Goal: Contribute content: Add original content to the website for others to see

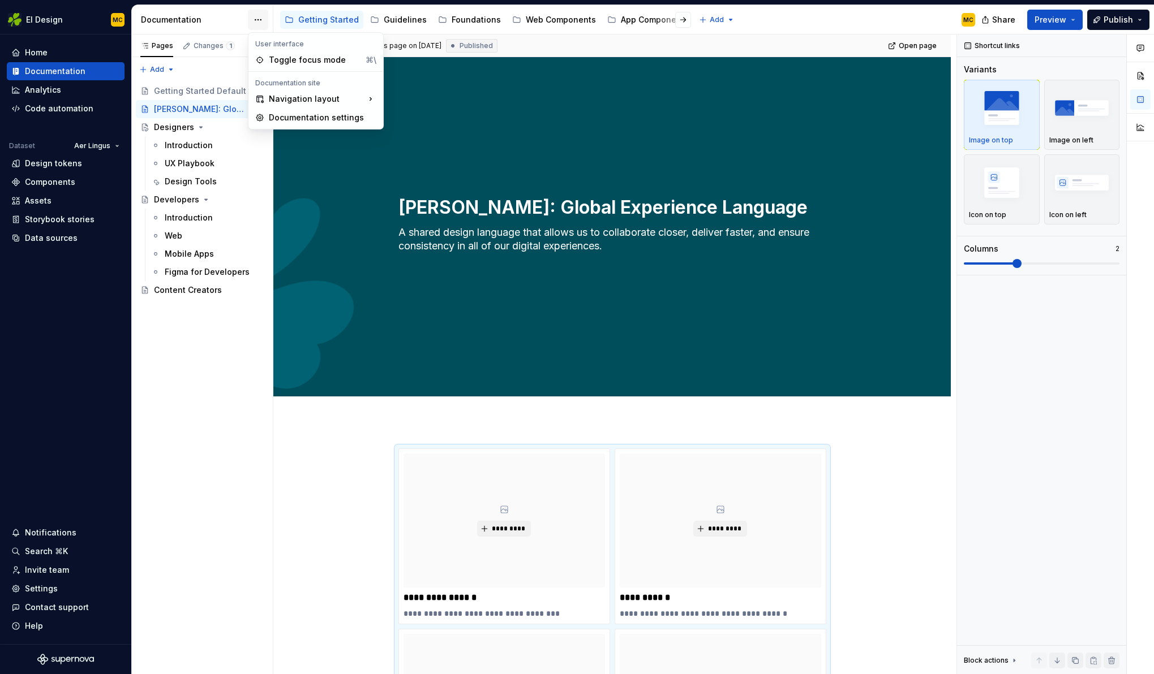
click at [263, 23] on html "EI Design MC Home Documentation Analytics Code automation Dataset Aer Lingus De…" at bounding box center [577, 337] width 1154 height 674
click at [304, 119] on div "Documentation settings" at bounding box center [322, 117] width 107 height 11
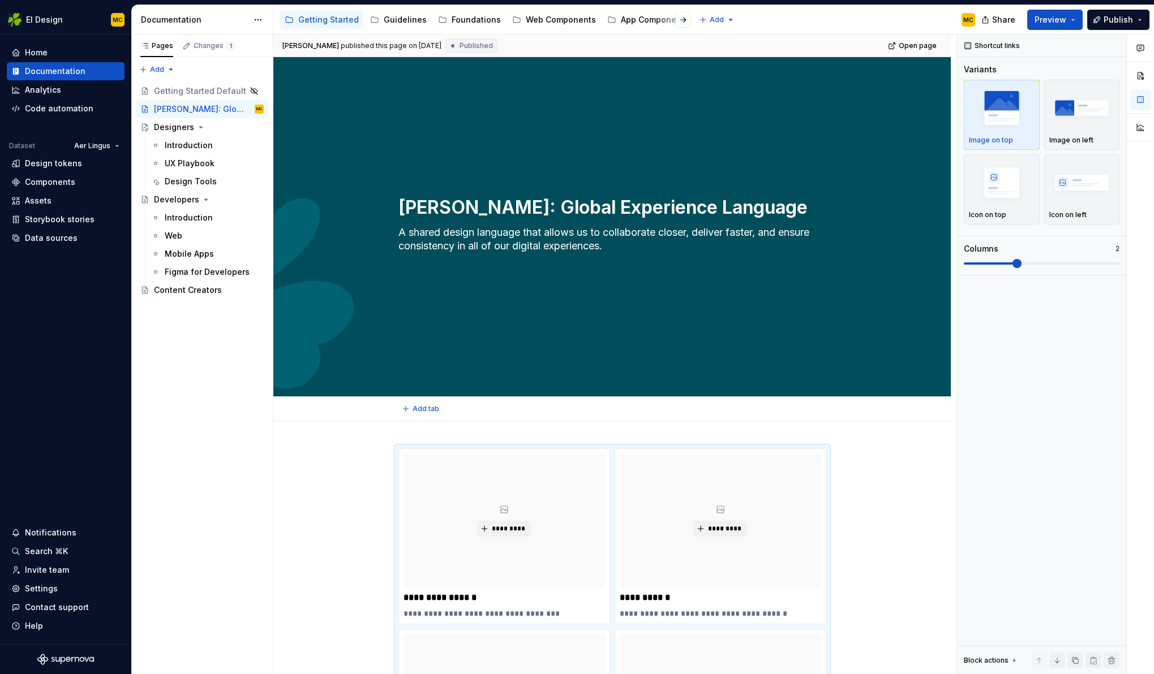
type textarea "*"
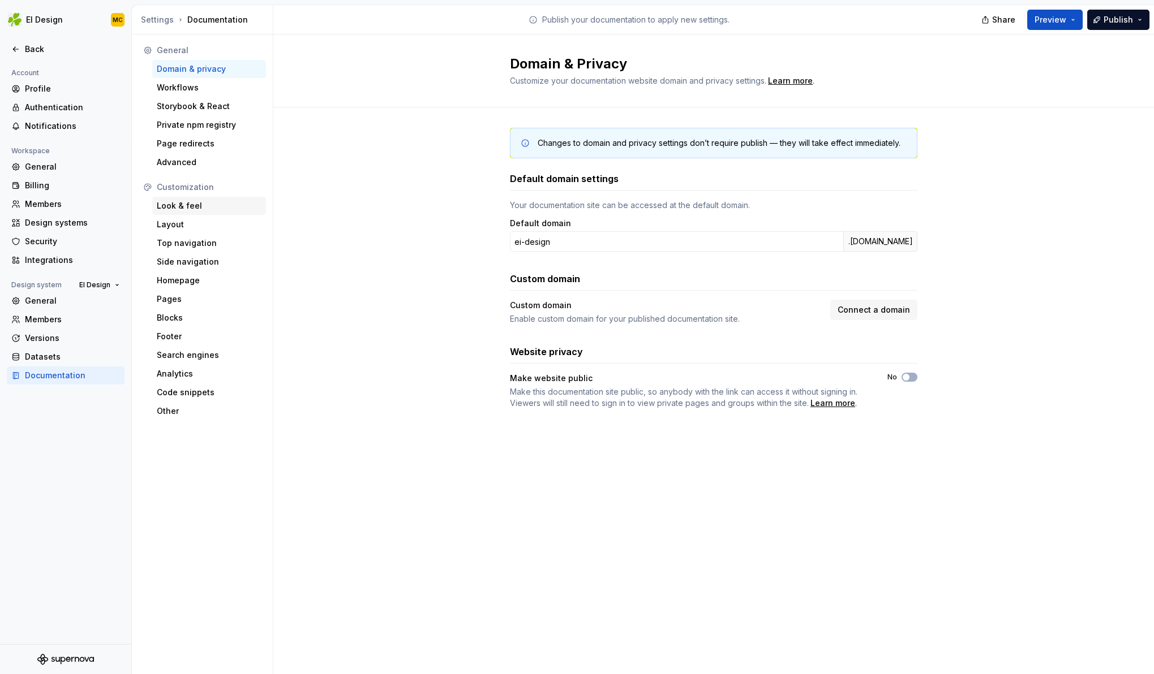
click at [216, 210] on div "Look & feel" at bounding box center [209, 205] width 105 height 11
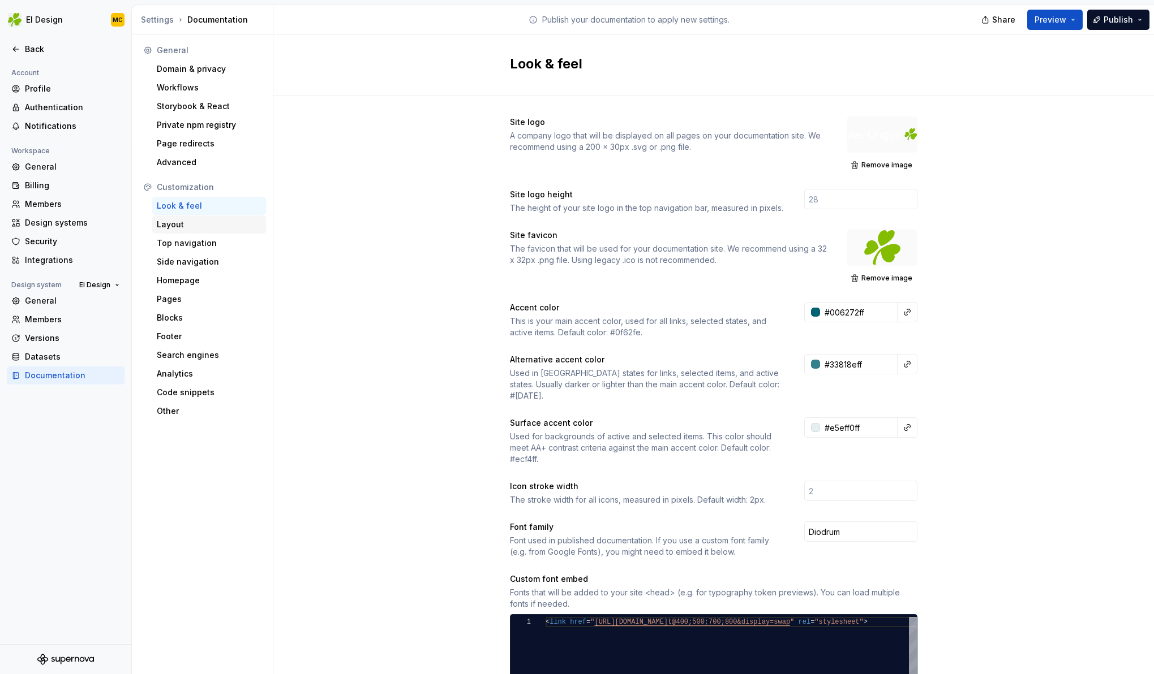
click at [222, 228] on div "Layout" at bounding box center [209, 224] width 105 height 11
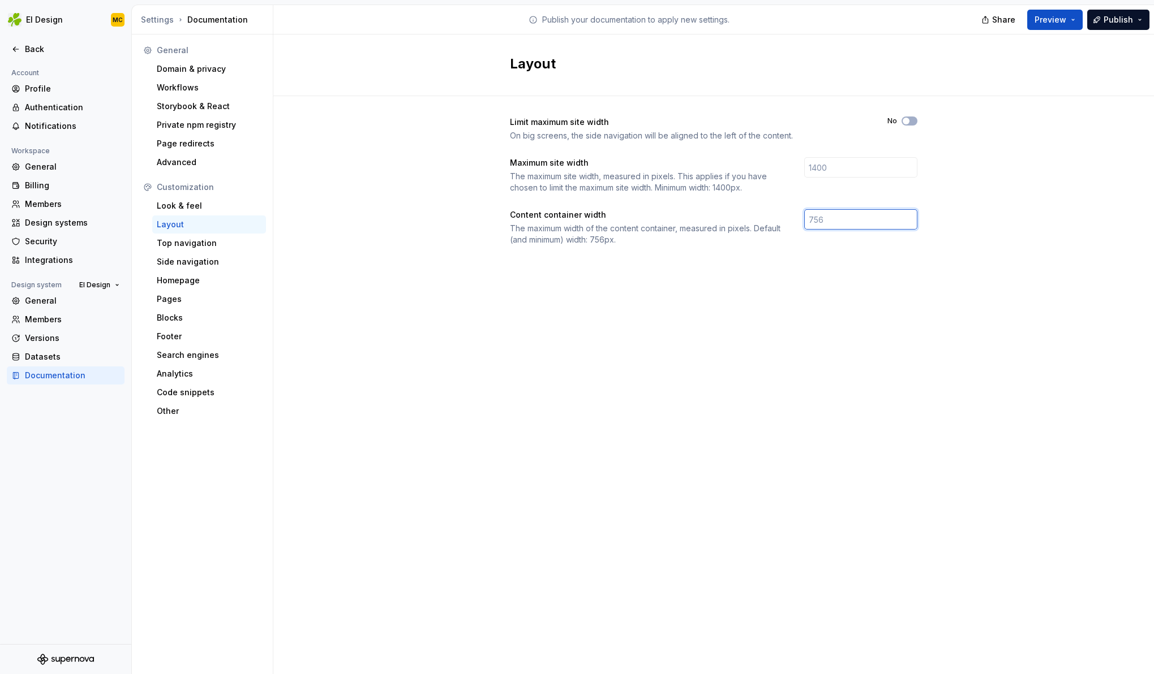
click at [843, 220] on input "number" at bounding box center [860, 219] width 113 height 20
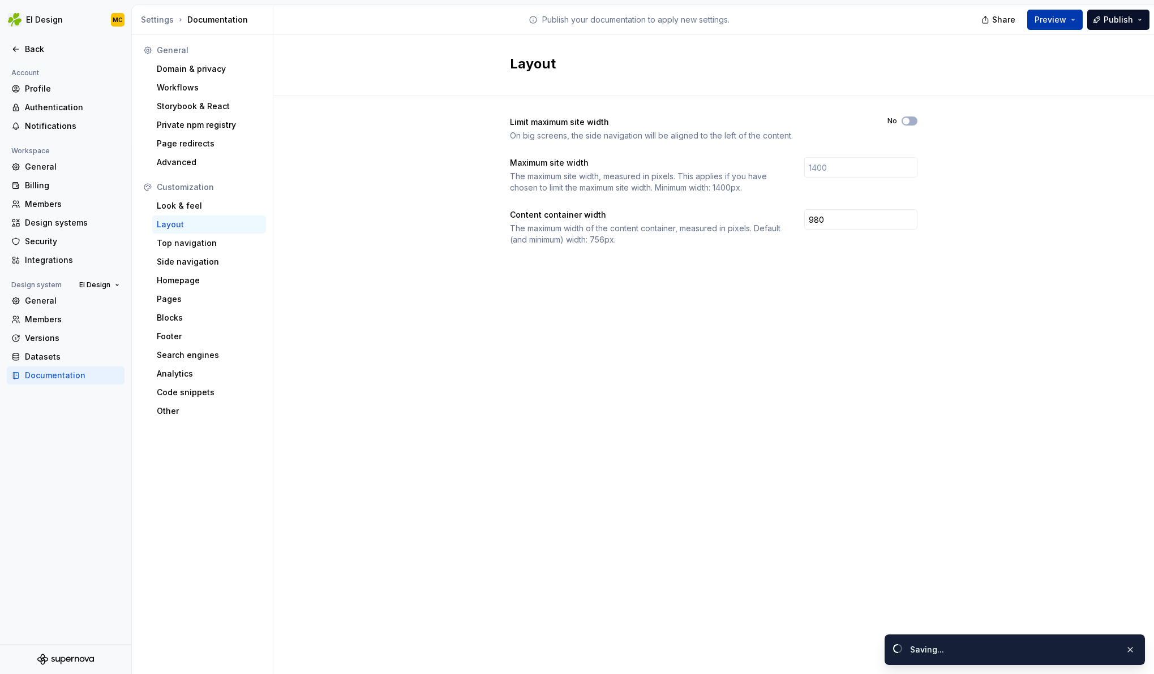
click at [1064, 25] on button "Preview" at bounding box center [1054, 20] width 55 height 20
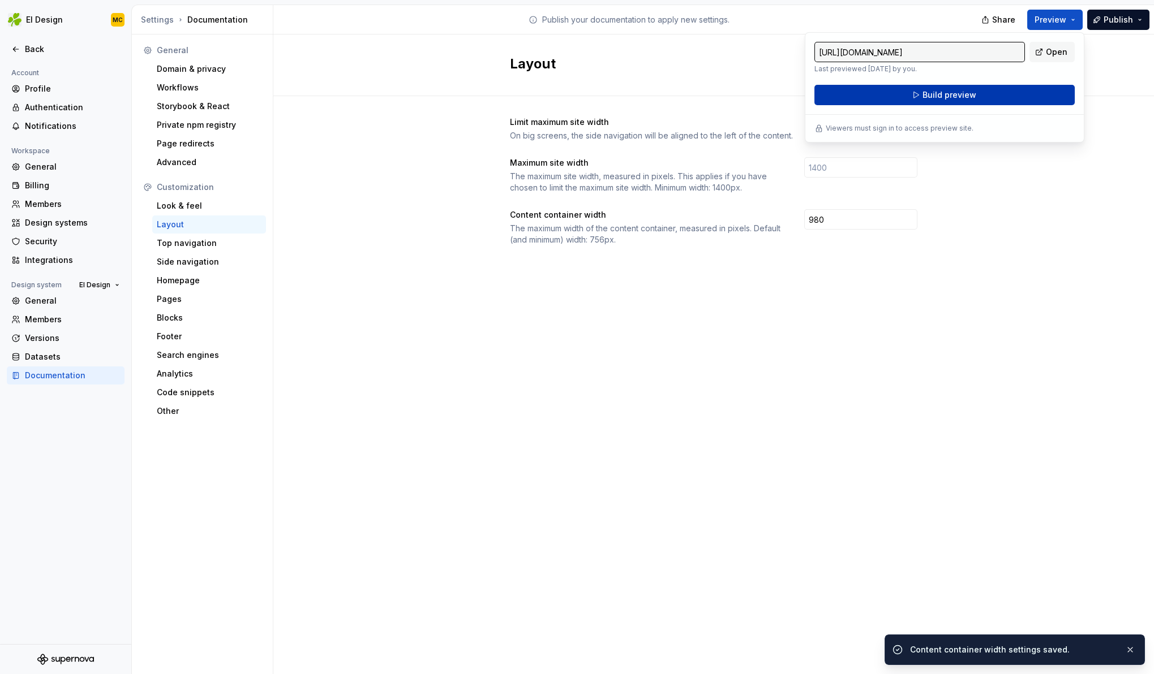
click at [1022, 92] on button "Build preview" at bounding box center [944, 95] width 260 height 20
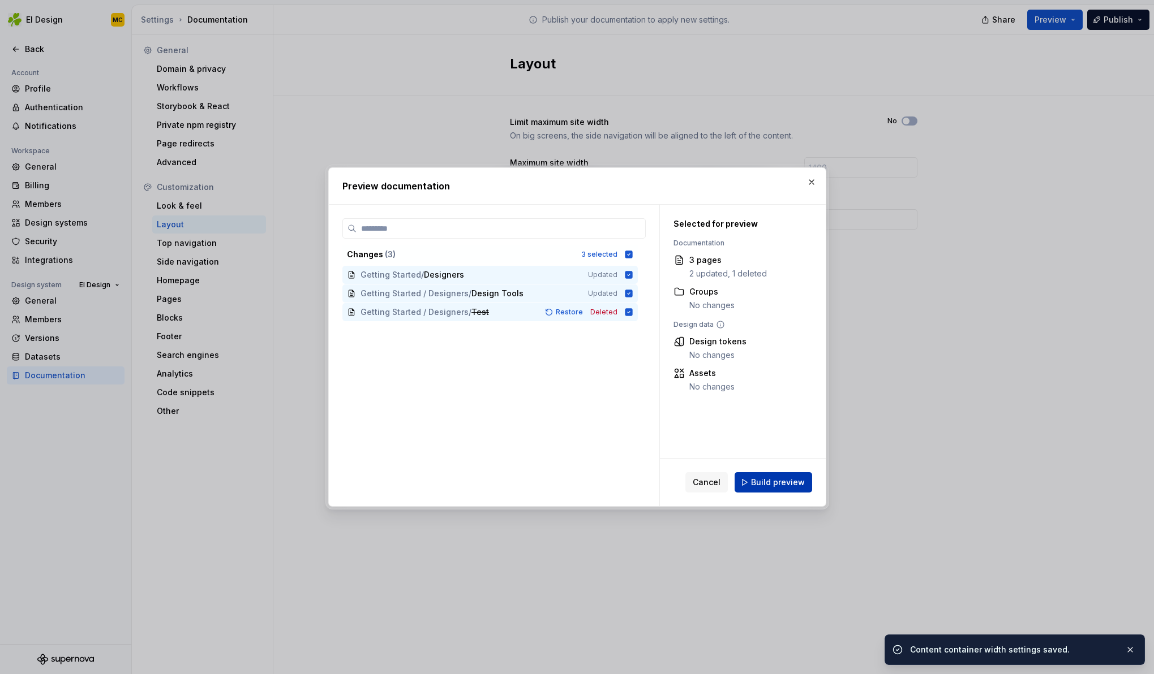
click at [788, 480] on span "Build preview" at bounding box center [778, 482] width 54 height 11
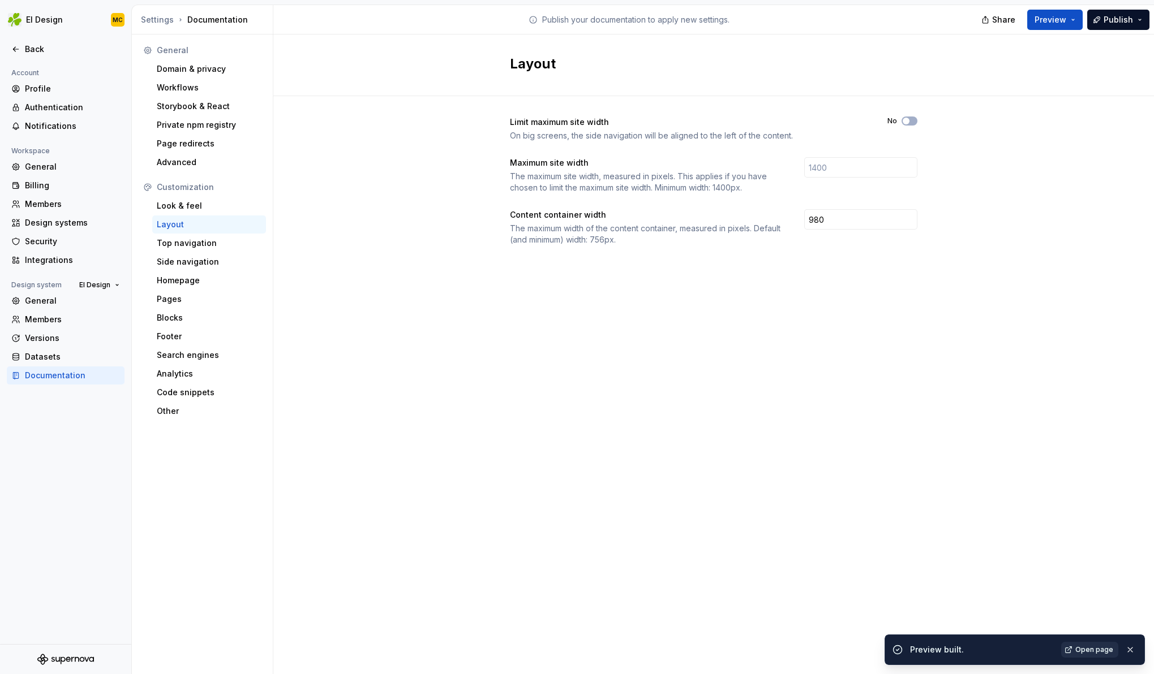
click at [1087, 653] on span "Open page" at bounding box center [1094, 650] width 38 height 9
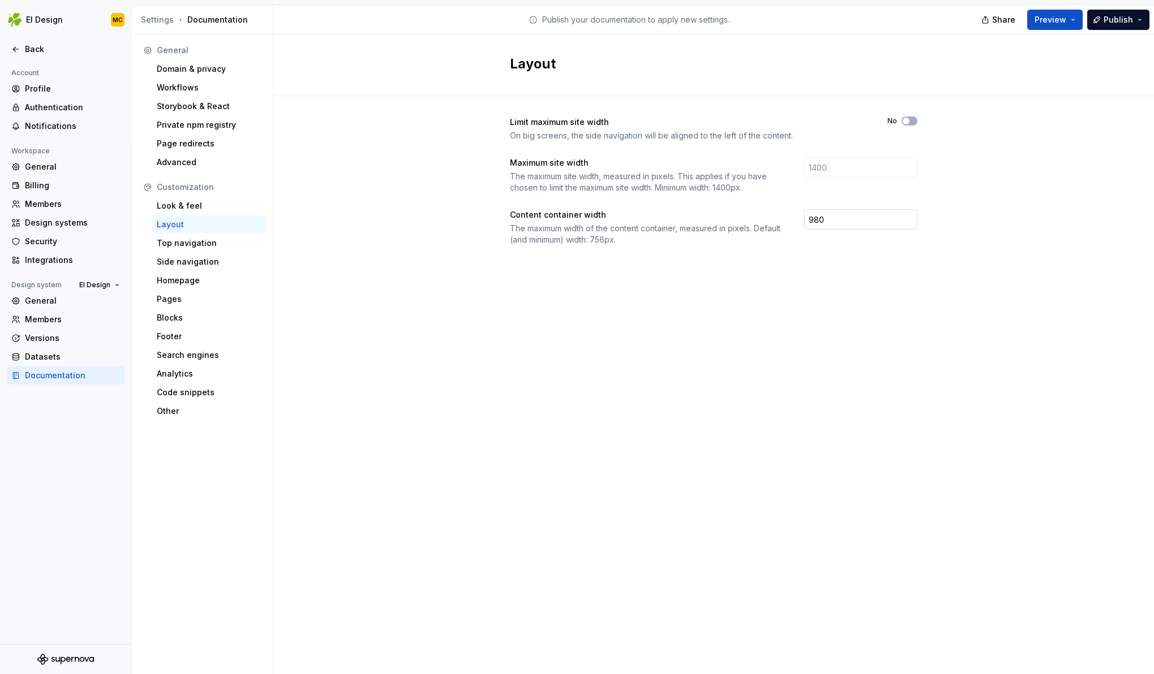
click at [837, 220] on input "980" at bounding box center [860, 219] width 113 height 20
click at [827, 217] on input "940" at bounding box center [860, 219] width 113 height 20
type input "880"
click at [192, 246] on div "Top navigation" at bounding box center [209, 243] width 105 height 11
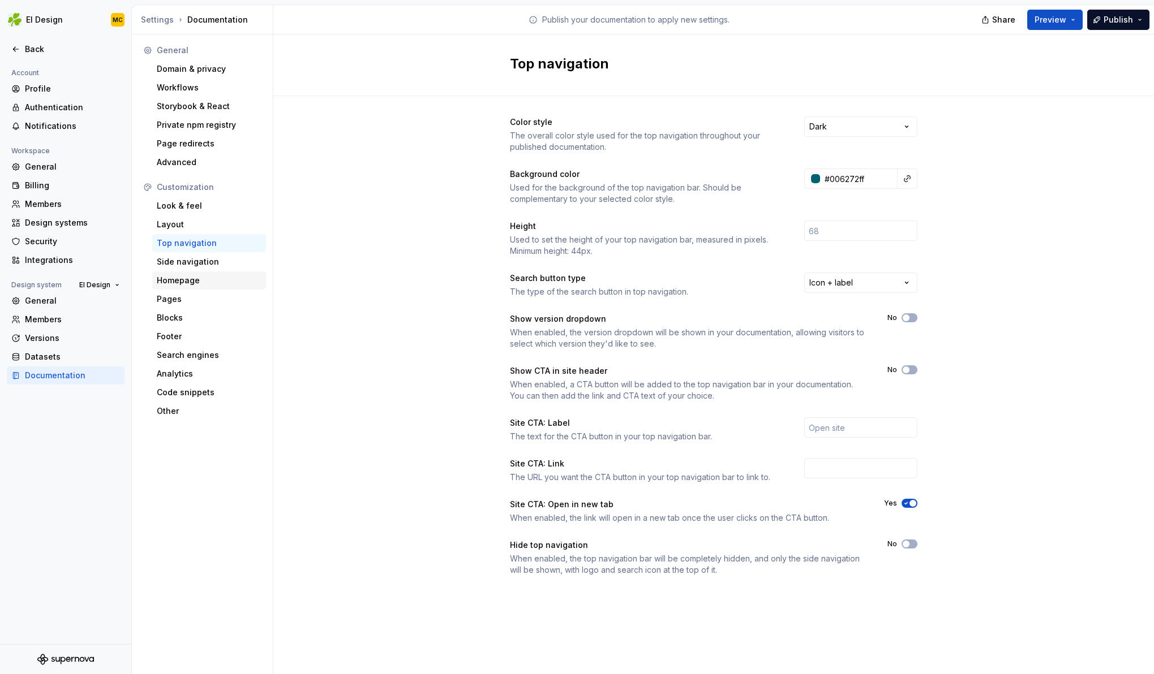
click at [189, 281] on div "Homepage" at bounding box center [209, 280] width 105 height 11
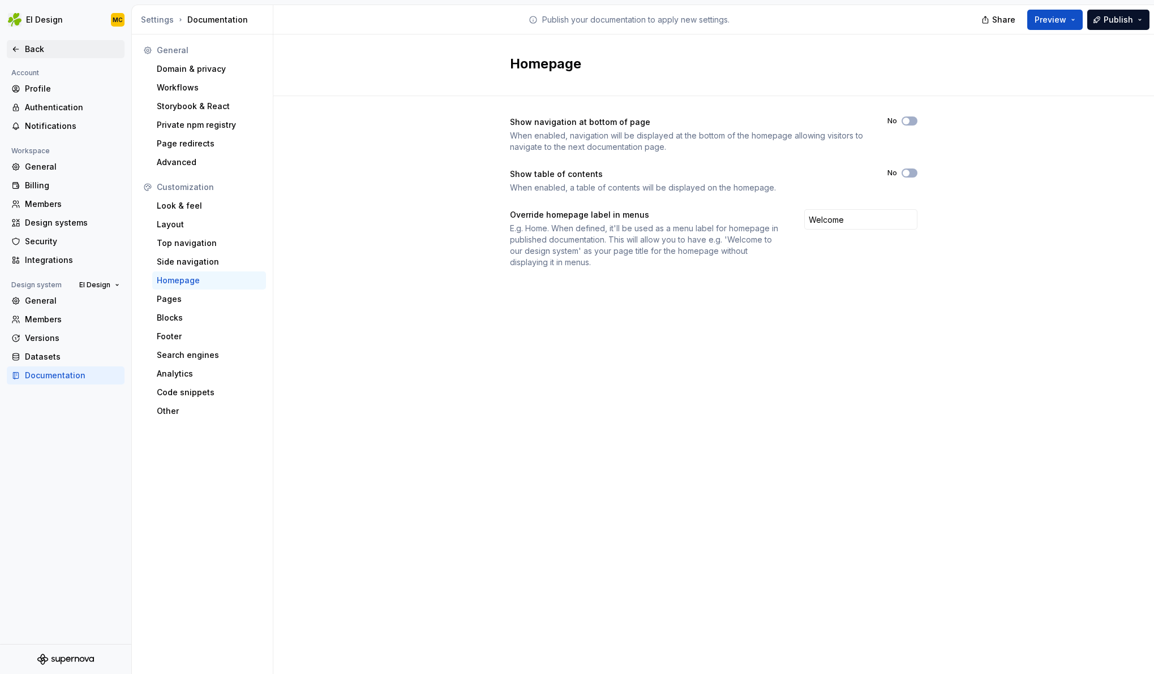
click at [43, 54] on div "Back" at bounding box center [72, 49] width 95 height 11
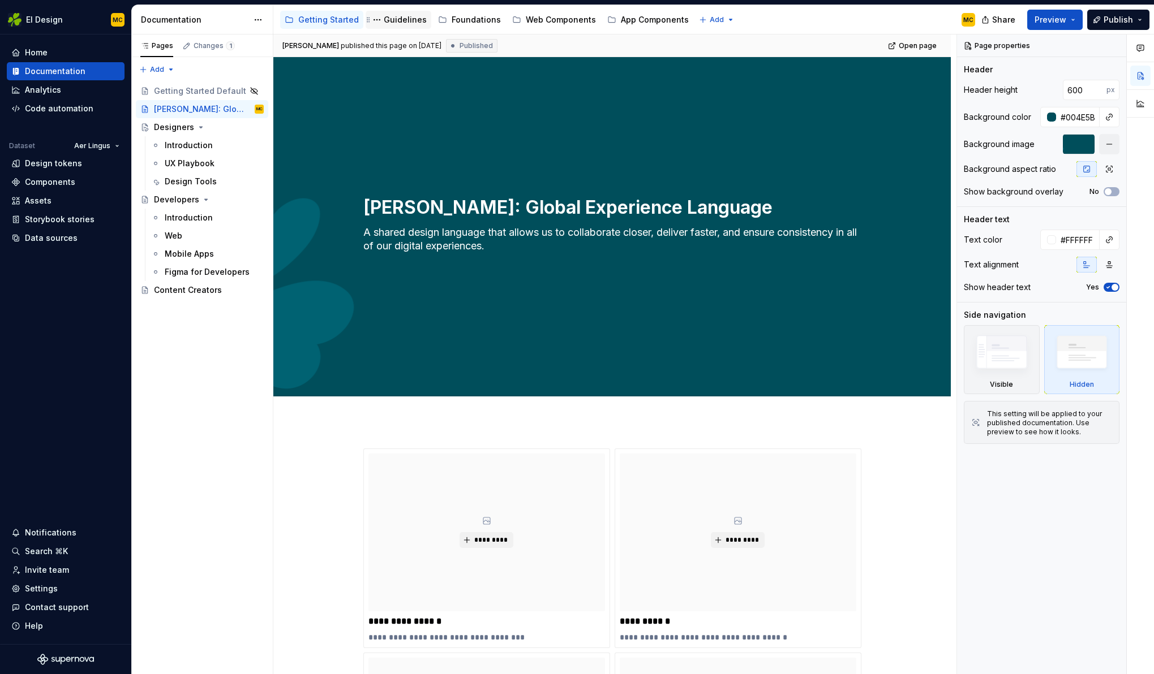
click at [399, 20] on div "Guidelines" at bounding box center [405, 19] width 43 height 11
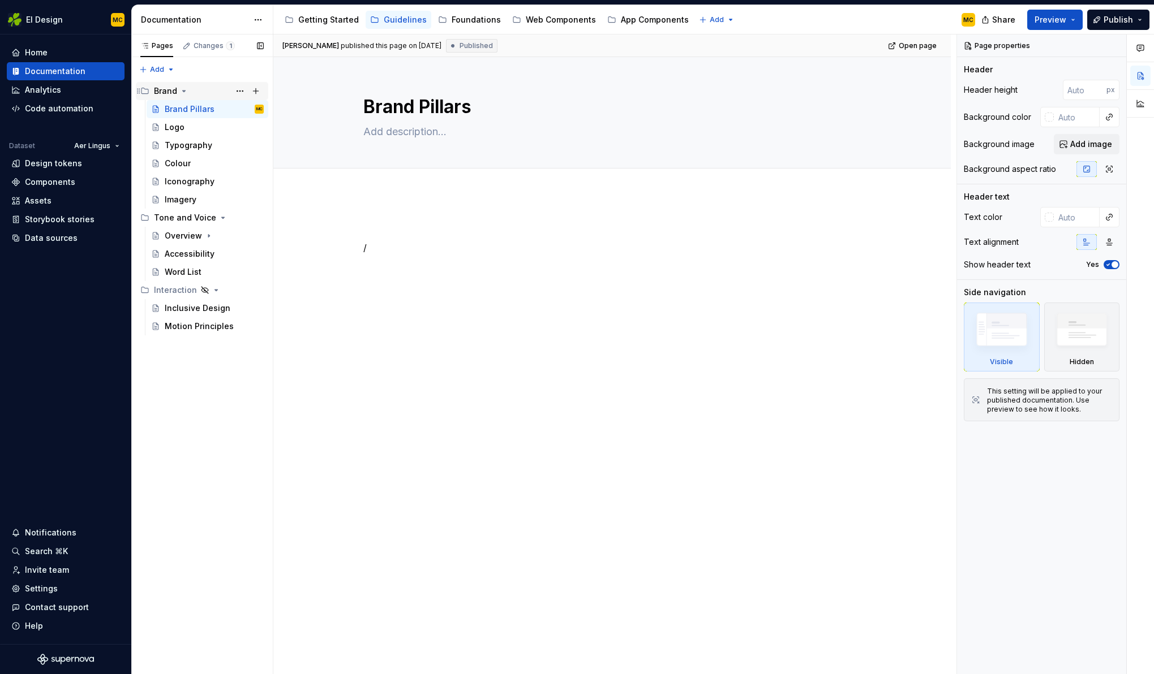
click at [187, 93] on icon "Page tree" at bounding box center [183, 91] width 9 height 9
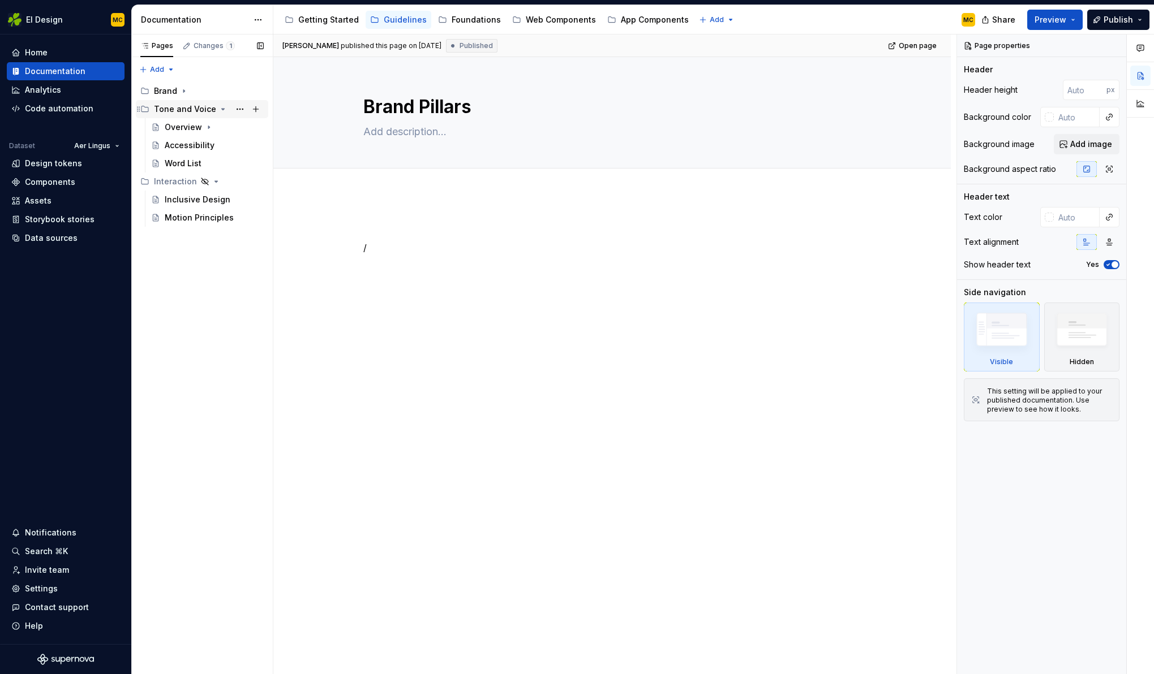
click at [218, 109] on icon "Page tree" at bounding box center [222, 109] width 9 height 9
click at [201, 127] on icon "Page tree" at bounding box center [204, 127] width 9 height 9
click at [239, 127] on button "Page tree" at bounding box center [240, 127] width 16 height 16
type textarea "*"
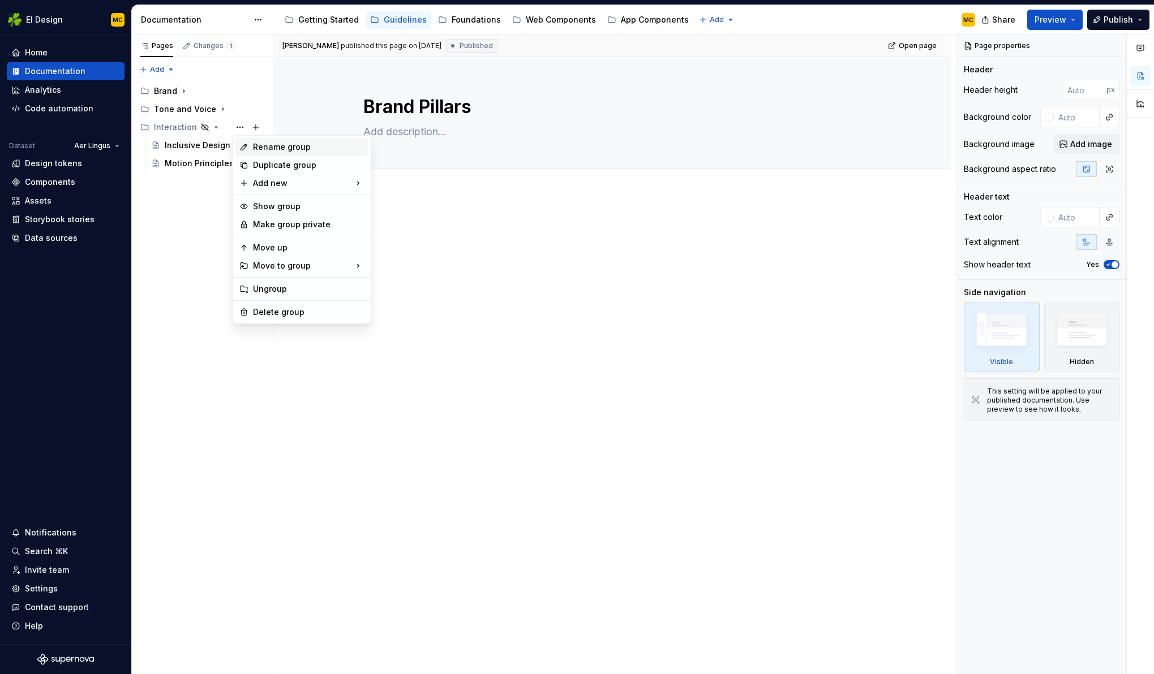
click at [268, 143] on div "Rename group" at bounding box center [308, 146] width 111 height 11
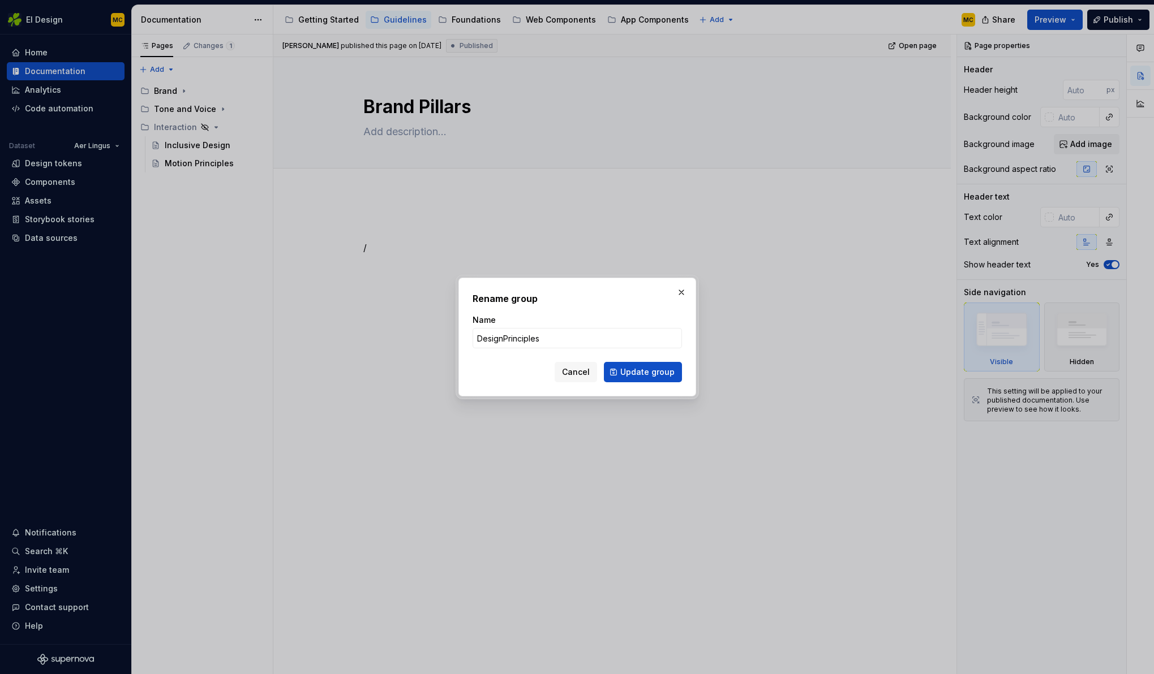
type input "Design Principles"
click button "Update group" at bounding box center [643, 372] width 78 height 20
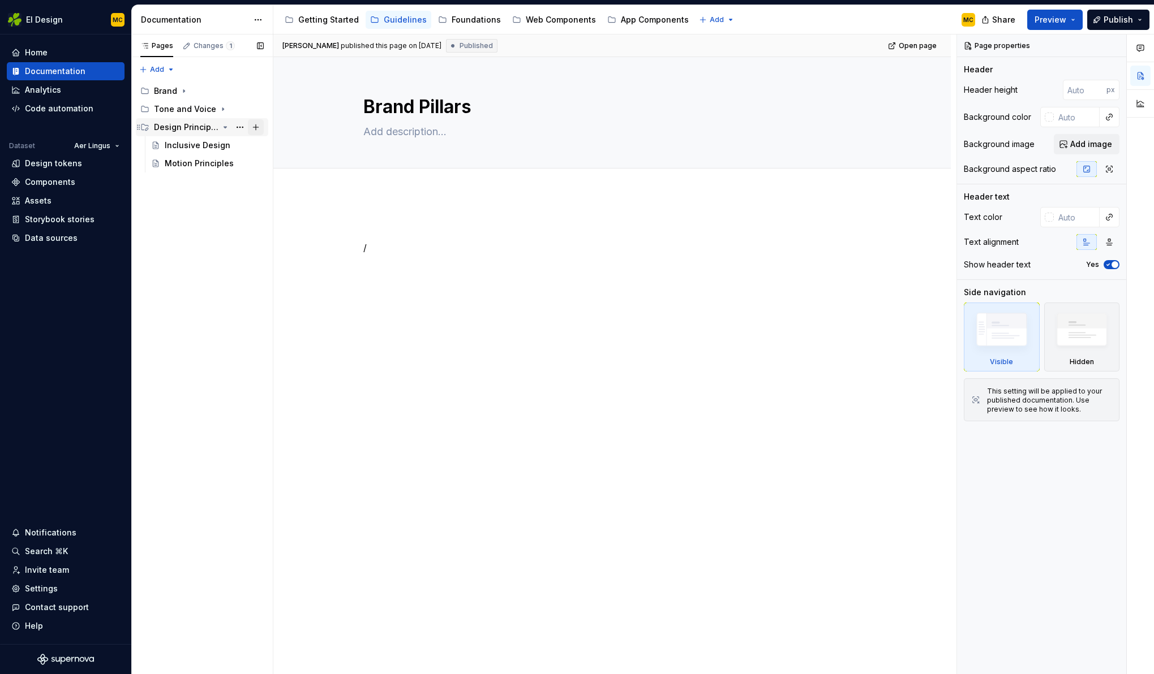
click at [254, 127] on button "Page tree" at bounding box center [256, 127] width 16 height 16
type textarea "*"
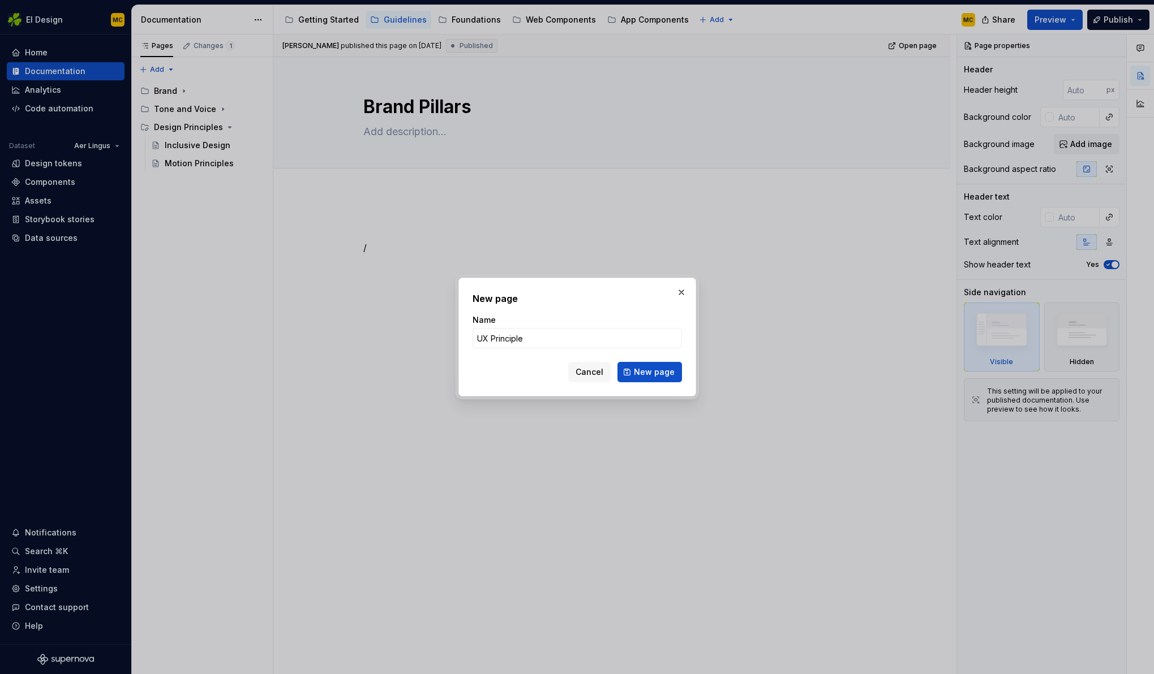
type input "UX Principles"
type textarea "*"
type input "UX Principles"
click at [653, 367] on span "New page" at bounding box center [654, 372] width 41 height 11
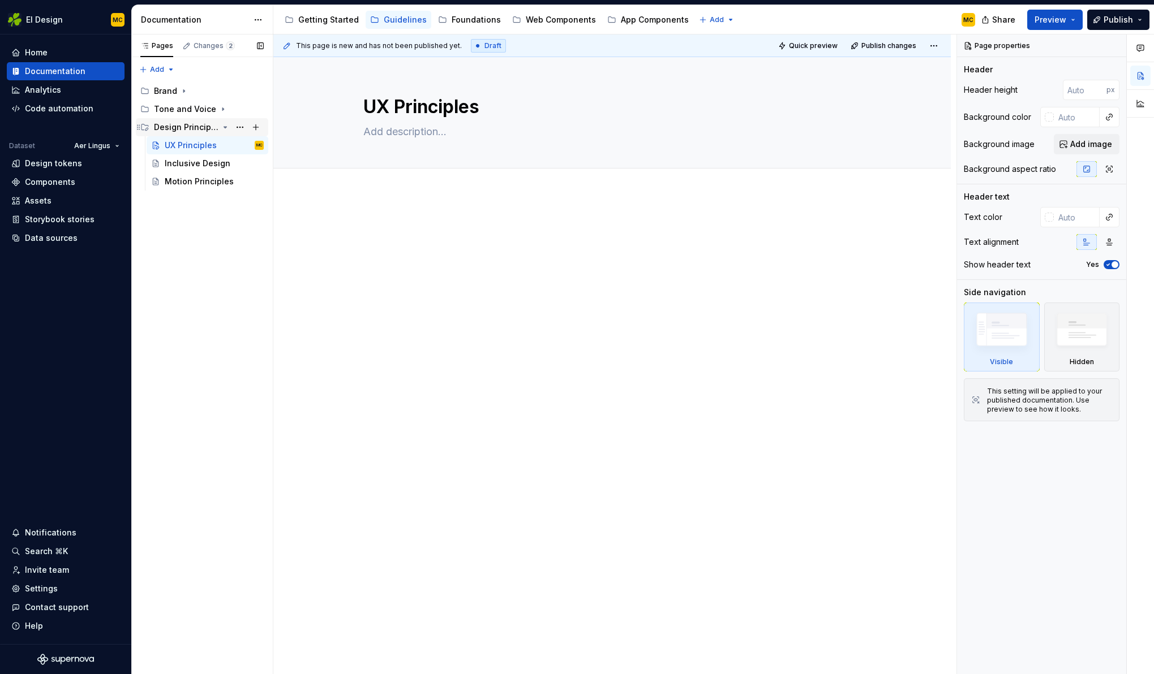
click at [222, 126] on icon "Page tree" at bounding box center [225, 127] width 9 height 9
click at [200, 186] on div "Pages Changes 2 Add Accessibility guide for tree Page tree. Navigate the tree w…" at bounding box center [201, 355] width 141 height 640
click at [0, 0] on button "Page tree" at bounding box center [0, 0] width 0 height 0
type textarea "*"
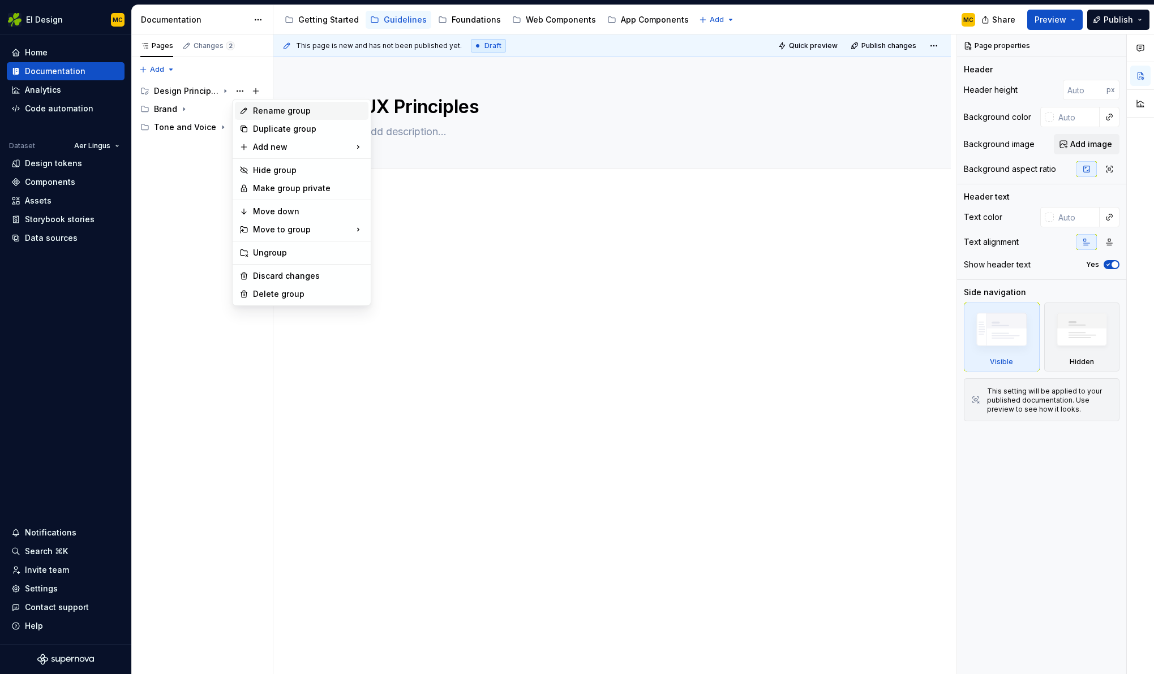
click at [256, 110] on div "Rename group" at bounding box center [308, 110] width 111 height 11
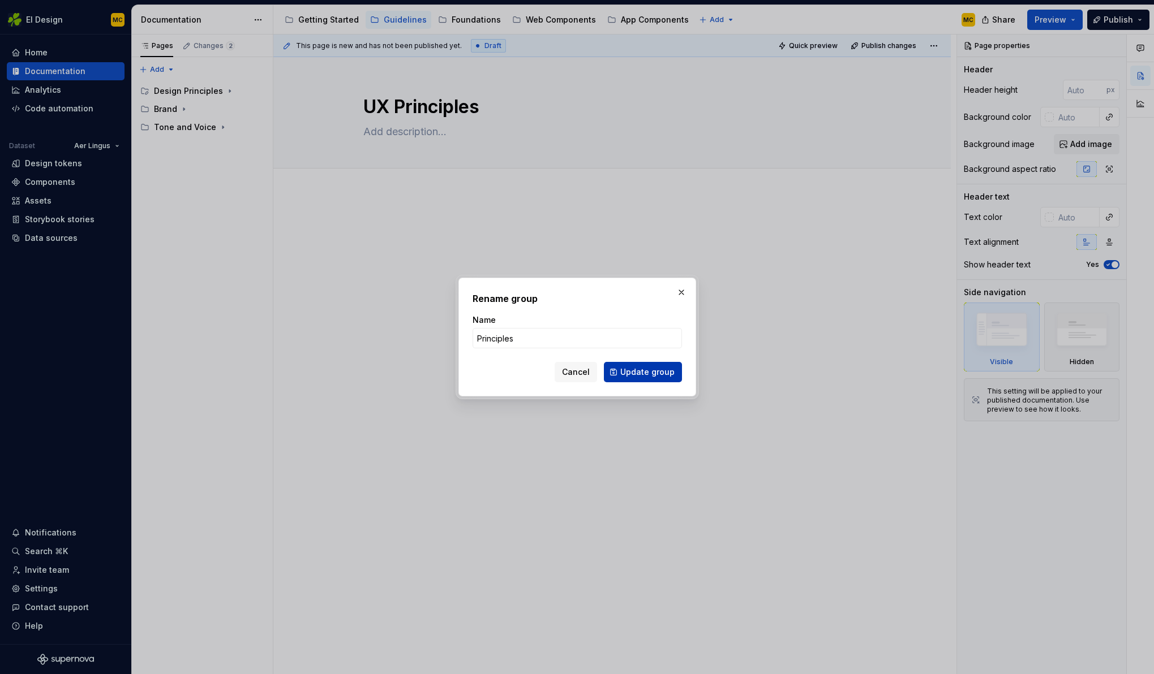
type input "Principles"
click at [639, 373] on span "Update group" at bounding box center [647, 372] width 54 height 11
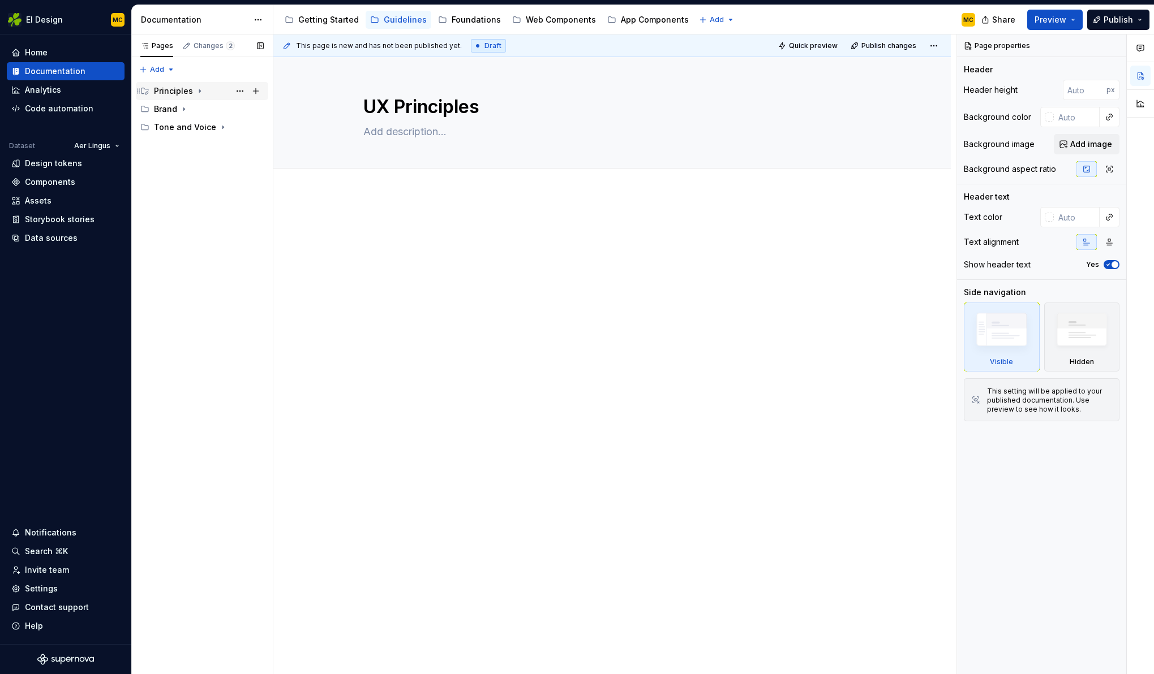
click at [197, 87] on icon "Page tree" at bounding box center [199, 91] width 9 height 9
click at [468, 263] on div at bounding box center [612, 242] width 498 height 43
click at [313, 22] on div "Getting Started" at bounding box center [328, 19] width 61 height 11
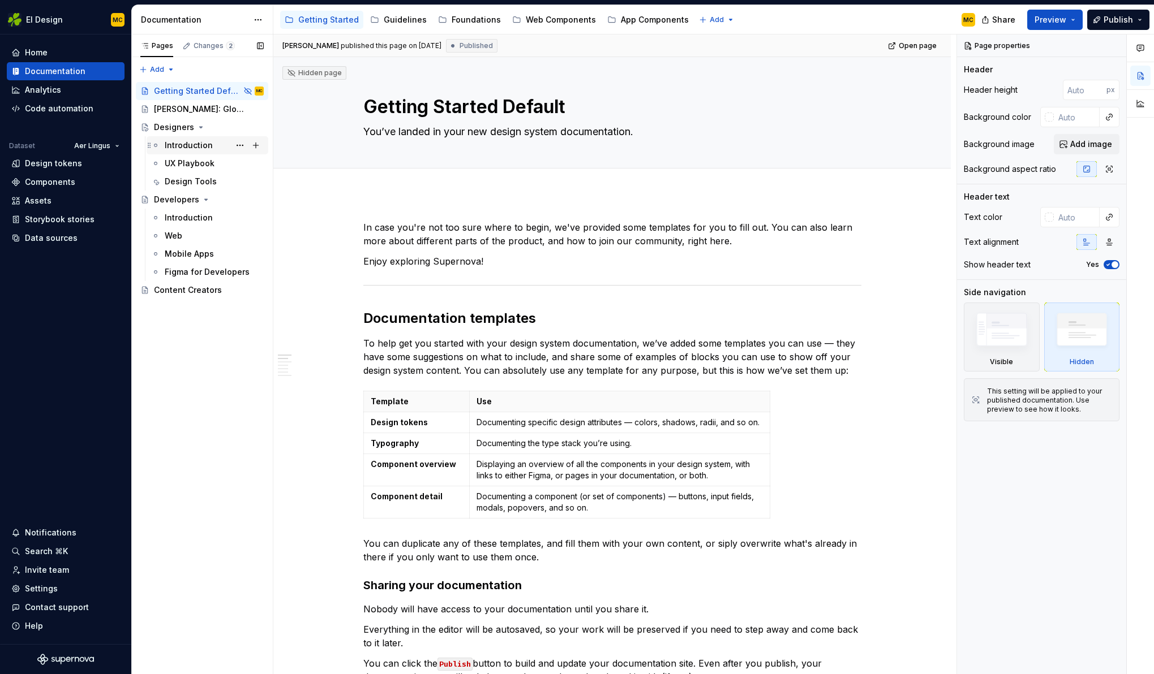
click at [178, 145] on div "Introduction" at bounding box center [189, 145] width 48 height 11
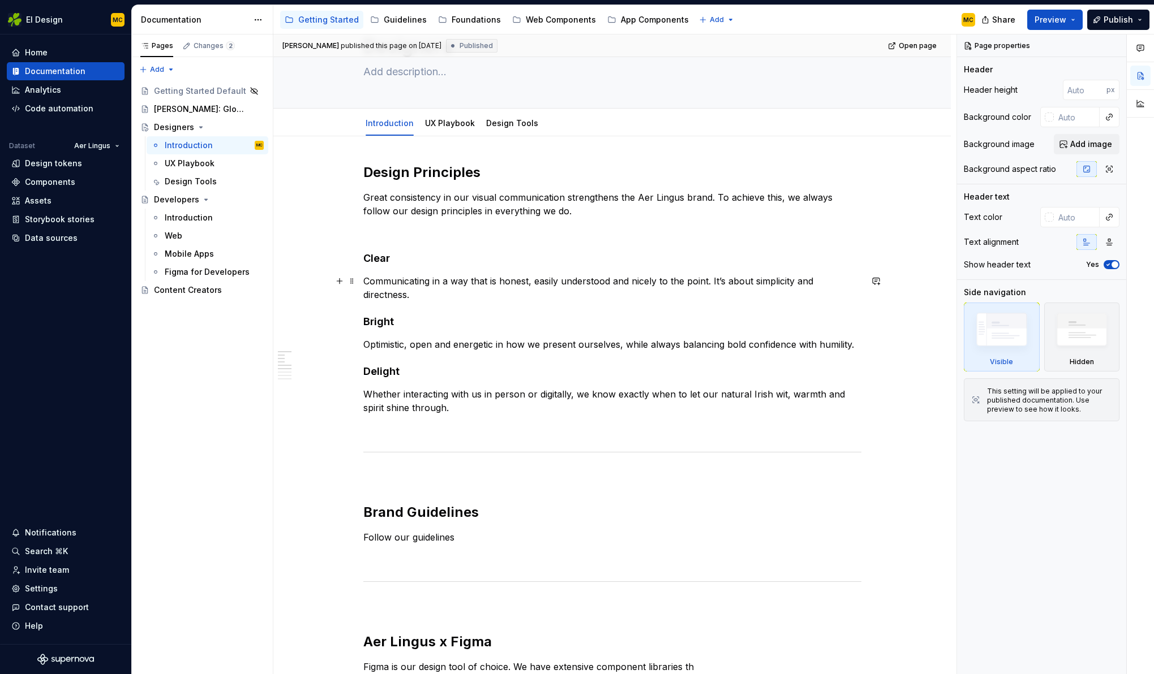
scroll to position [59, 0]
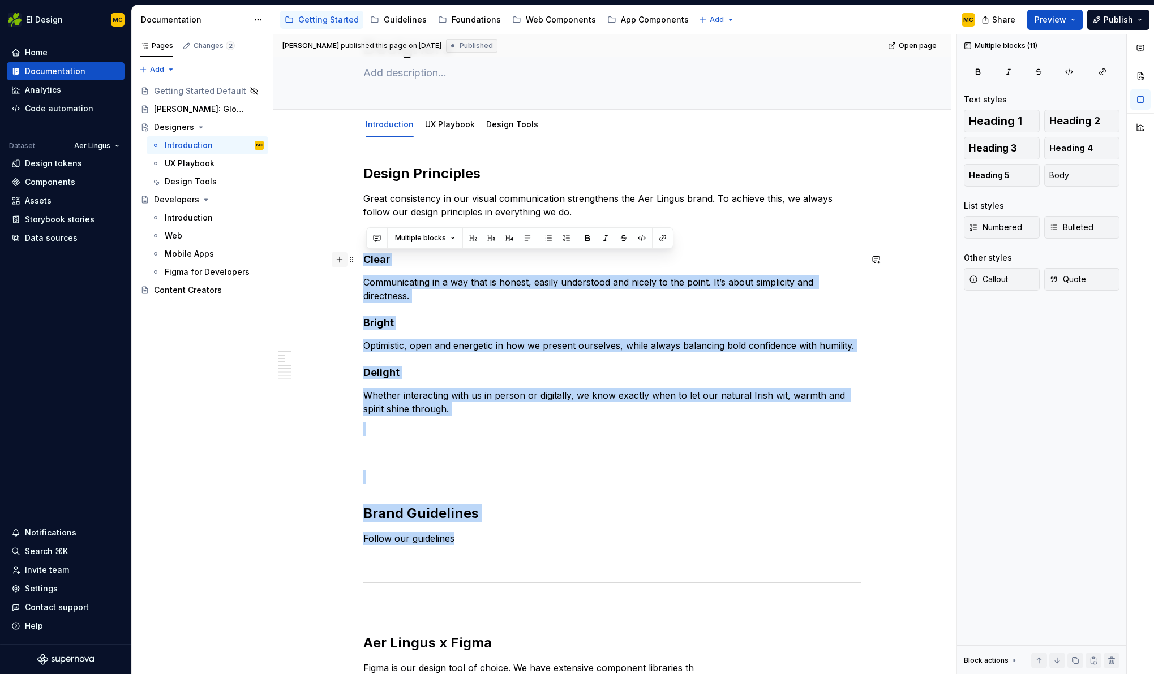
drag, startPoint x: 546, startPoint y: 542, endPoint x: 339, endPoint y: 265, distance: 346.0
click at [363, 265] on div "Design Principles Great consistency in our visual communication strengthens the…" at bounding box center [612, 642] width 498 height 955
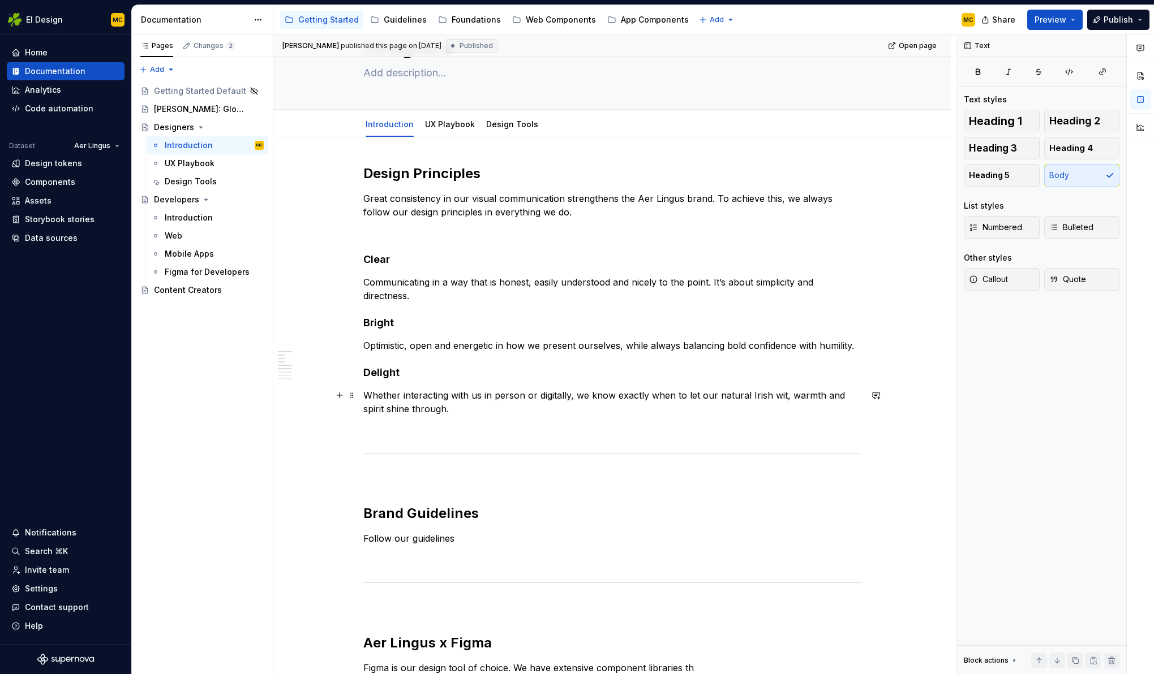
click at [501, 405] on p "Whether interacting with us in person or digitally, we know exactly when to let…" at bounding box center [612, 402] width 498 height 27
drag, startPoint x: 503, startPoint y: 409, endPoint x: 364, endPoint y: 174, distance: 273.1
copy div "Design Principles Great consistency in our visual communication strengthens the…"
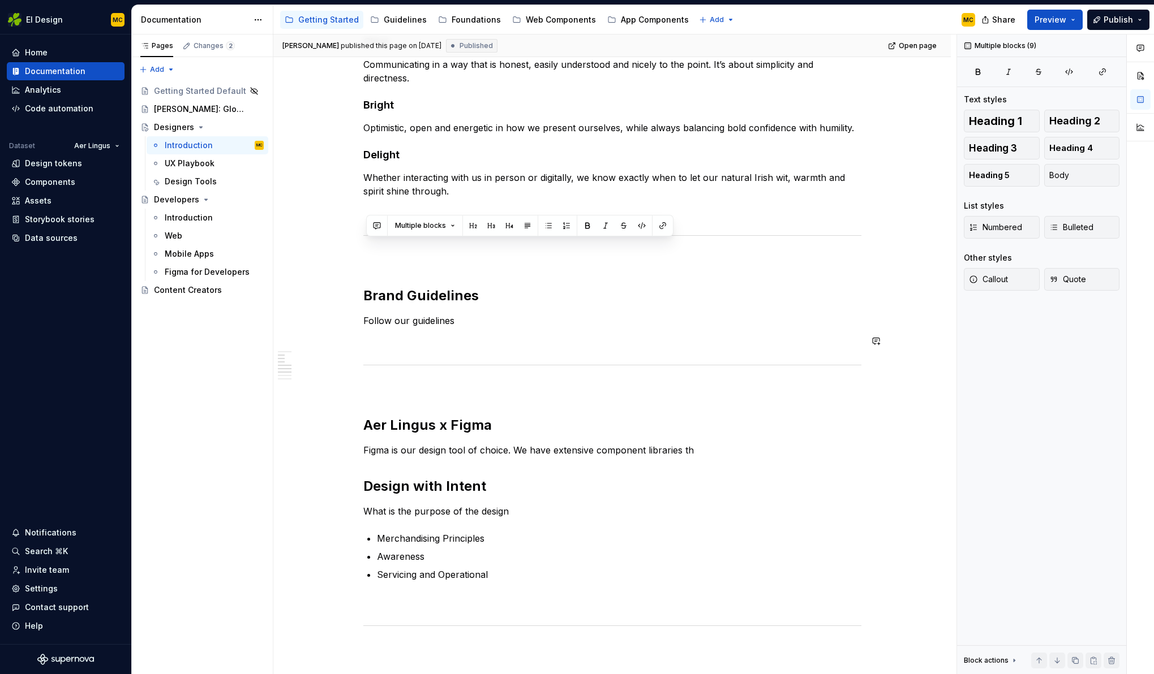
scroll to position [302, 0]
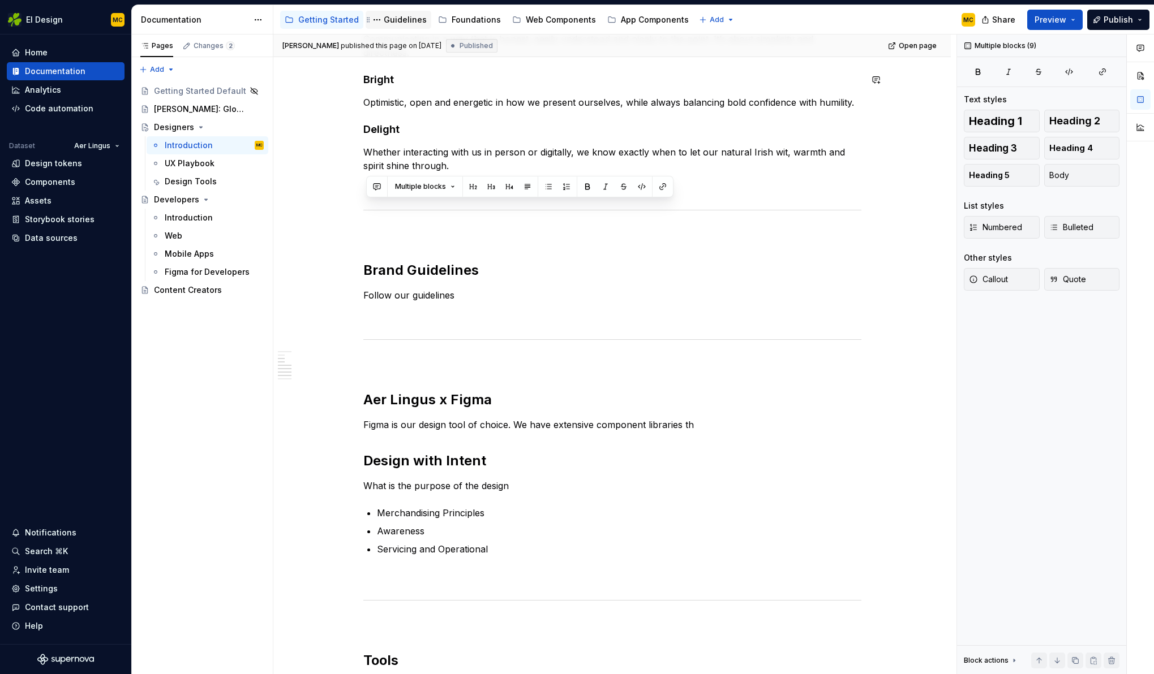
click at [400, 22] on div "Guidelines" at bounding box center [405, 19] width 43 height 11
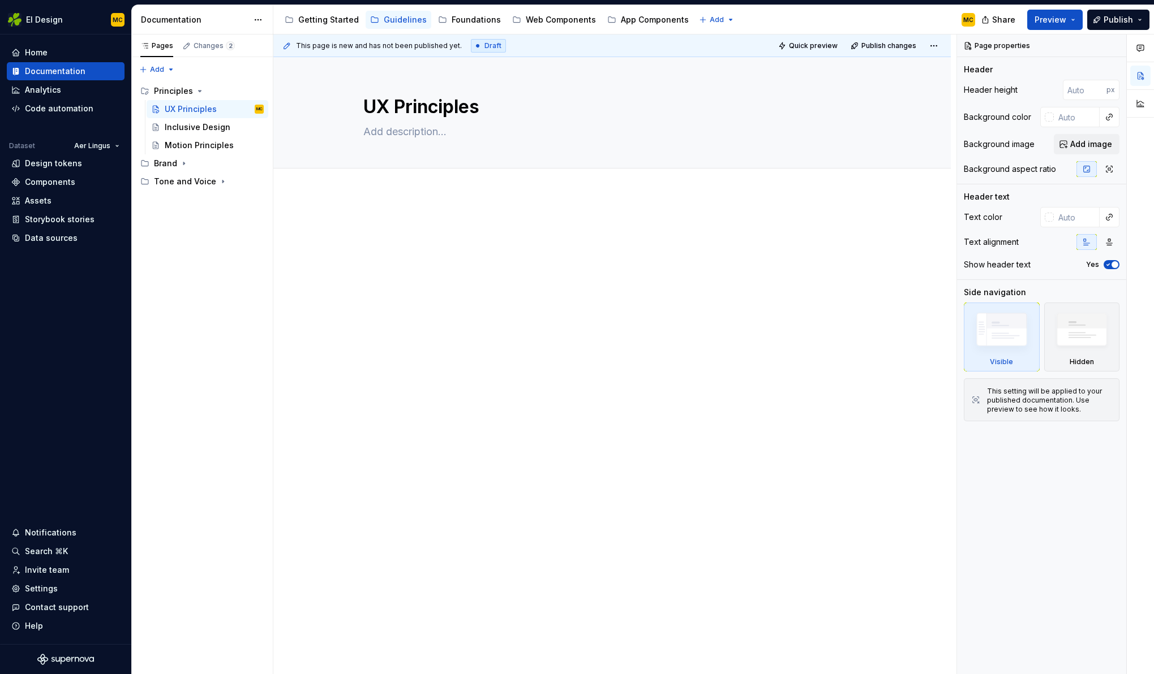
click at [433, 238] on div at bounding box center [612, 242] width 498 height 43
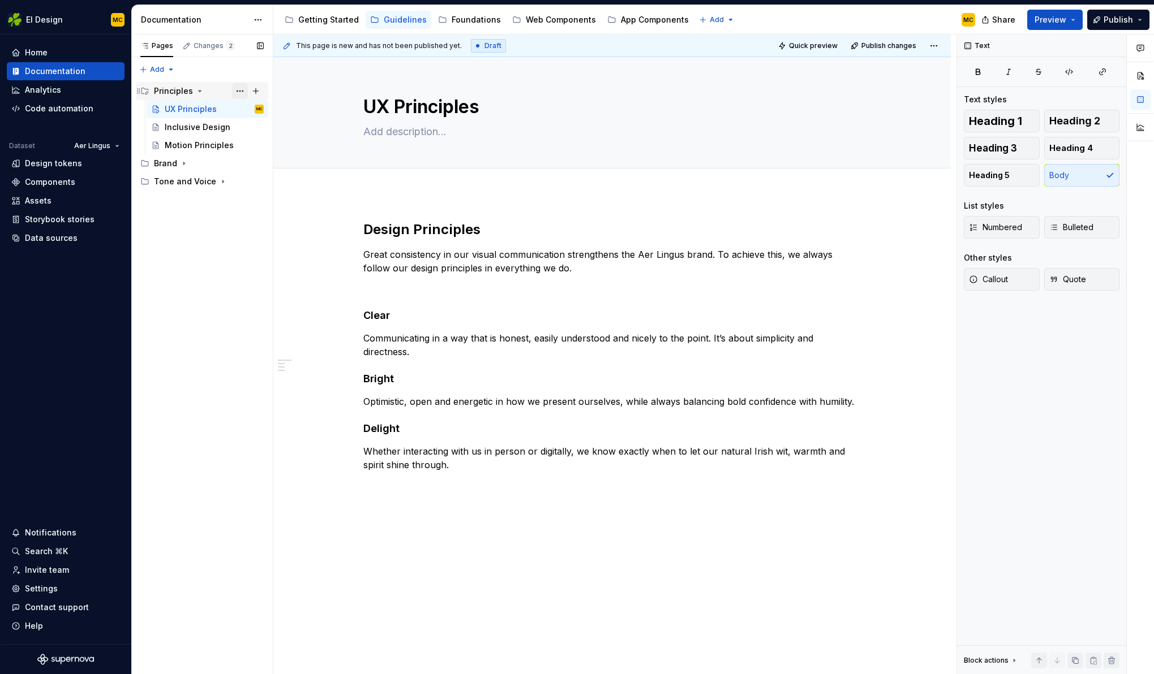
click at [240, 92] on button "Page tree" at bounding box center [240, 91] width 16 height 16
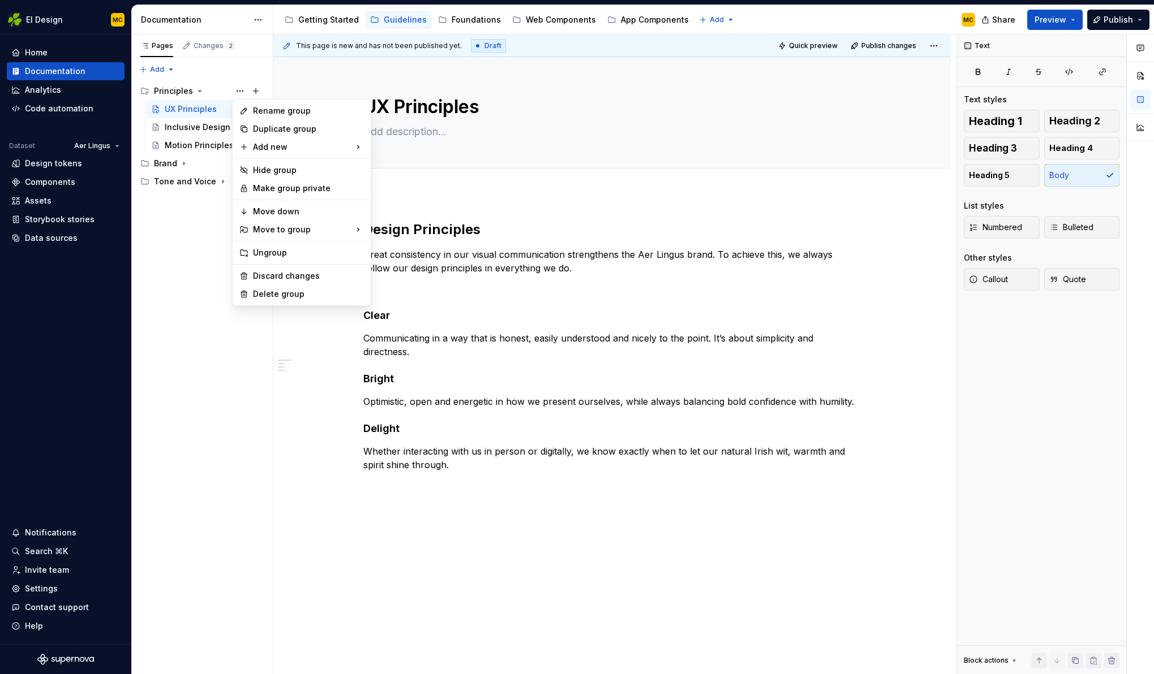
click at [565, 569] on html "EI Design MC Home Documentation Analytics Code automation Dataset Aer Lingus De…" at bounding box center [577, 337] width 1154 height 674
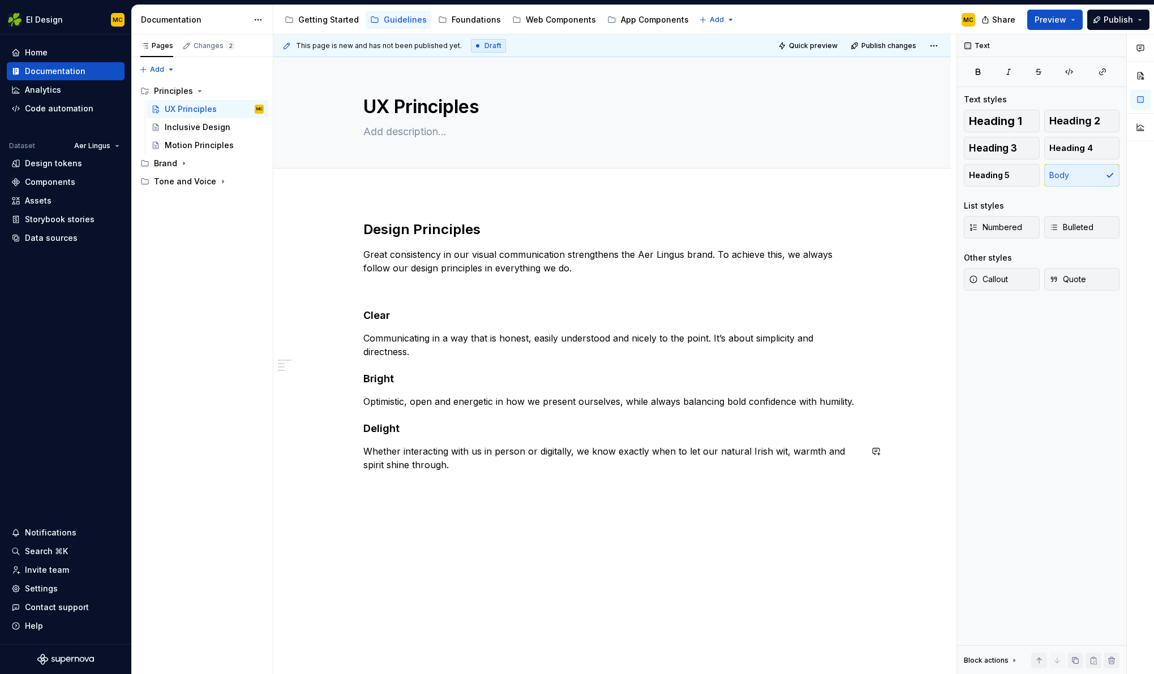
click at [571, 494] on div "Design Principles Great consistency in our visual communication strengthens the…" at bounding box center [611, 440] width 677 height 494
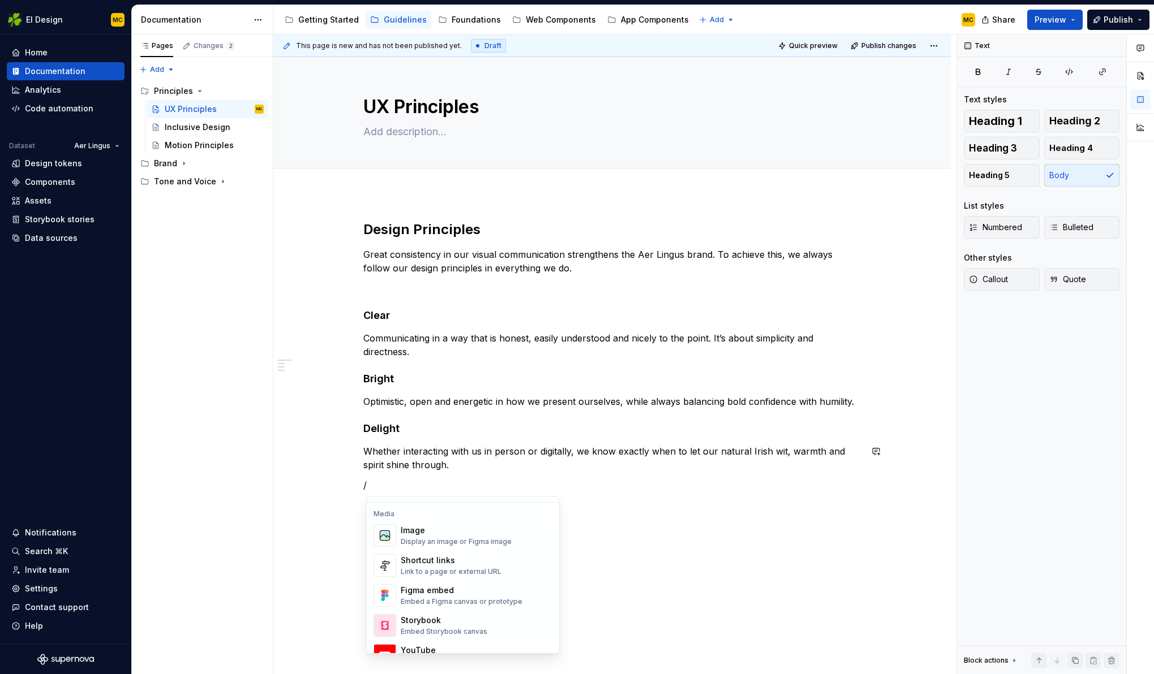
scroll to position [476, 0]
click at [476, 535] on div "Image" at bounding box center [456, 529] width 111 height 11
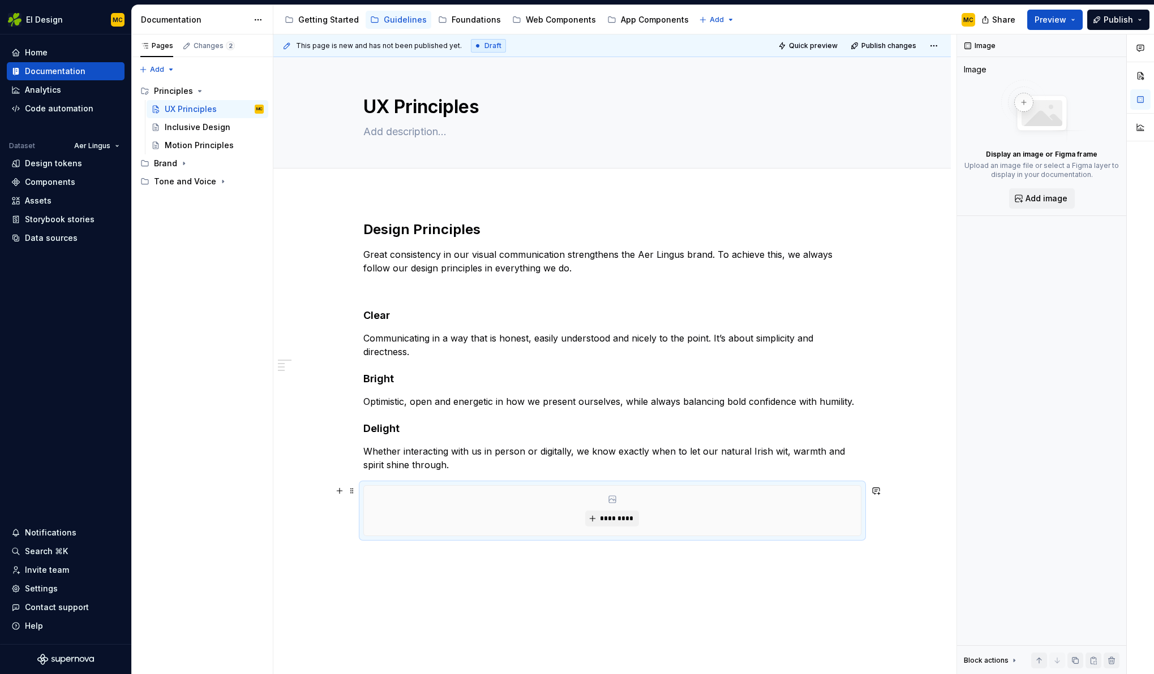
click at [766, 515] on div "*********" at bounding box center [612, 511] width 497 height 50
click at [356, 492] on span at bounding box center [351, 491] width 9 height 16
click at [386, 587] on div "Delete" at bounding box center [408, 591] width 74 height 11
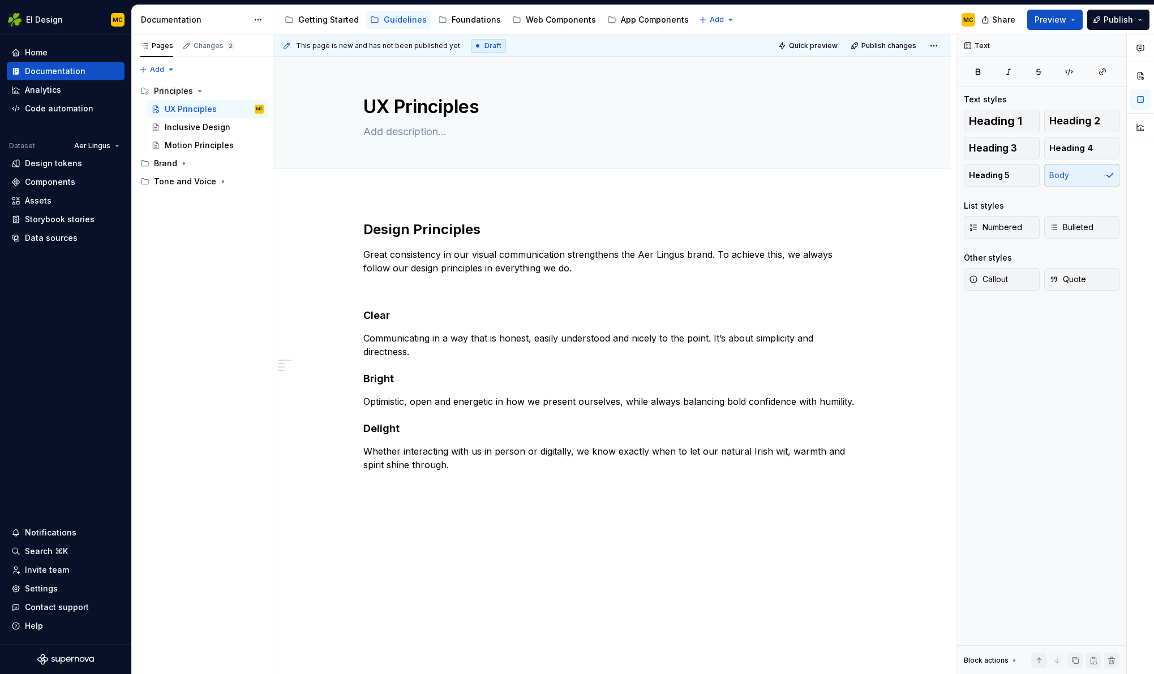
click at [407, 505] on div "Design Principles Great consistency in our visual communication strengthens the…" at bounding box center [611, 440] width 677 height 494
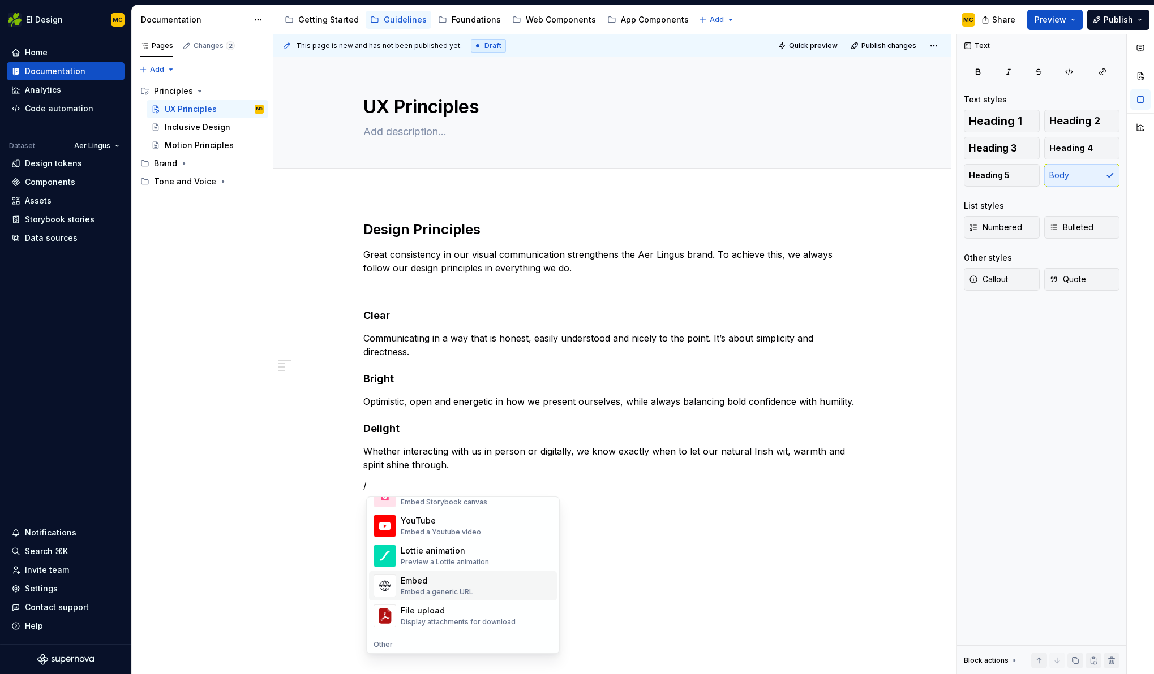
scroll to position [609, 0]
click at [476, 618] on div "Display attachments for download" at bounding box center [458, 617] width 115 height 9
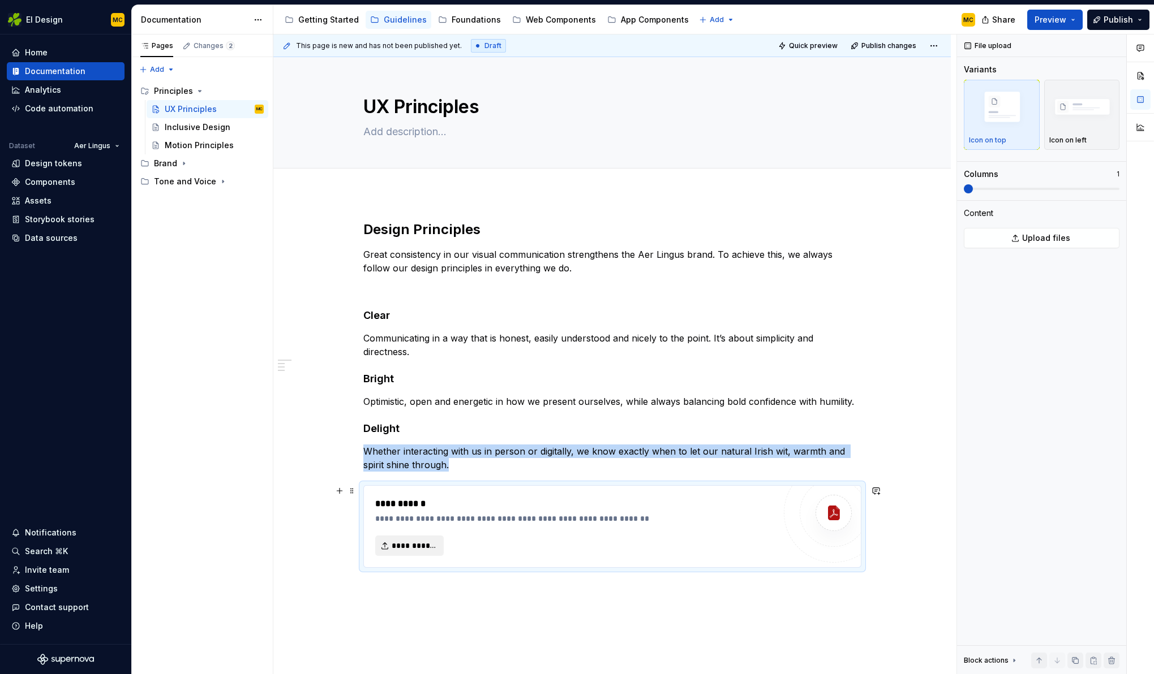
click at [421, 546] on span "**********" at bounding box center [413, 545] width 45 height 11
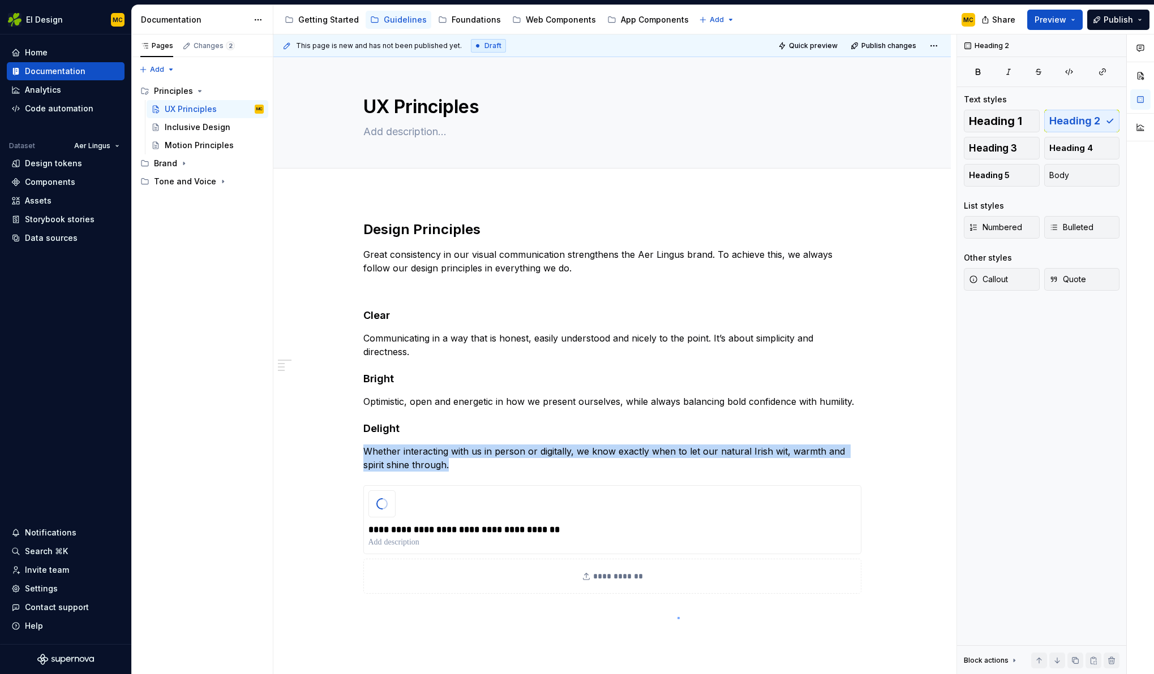
click at [678, 618] on div "**********" at bounding box center [614, 355] width 683 height 640
click at [670, 623] on div "**********" at bounding box center [611, 501] width 677 height 617
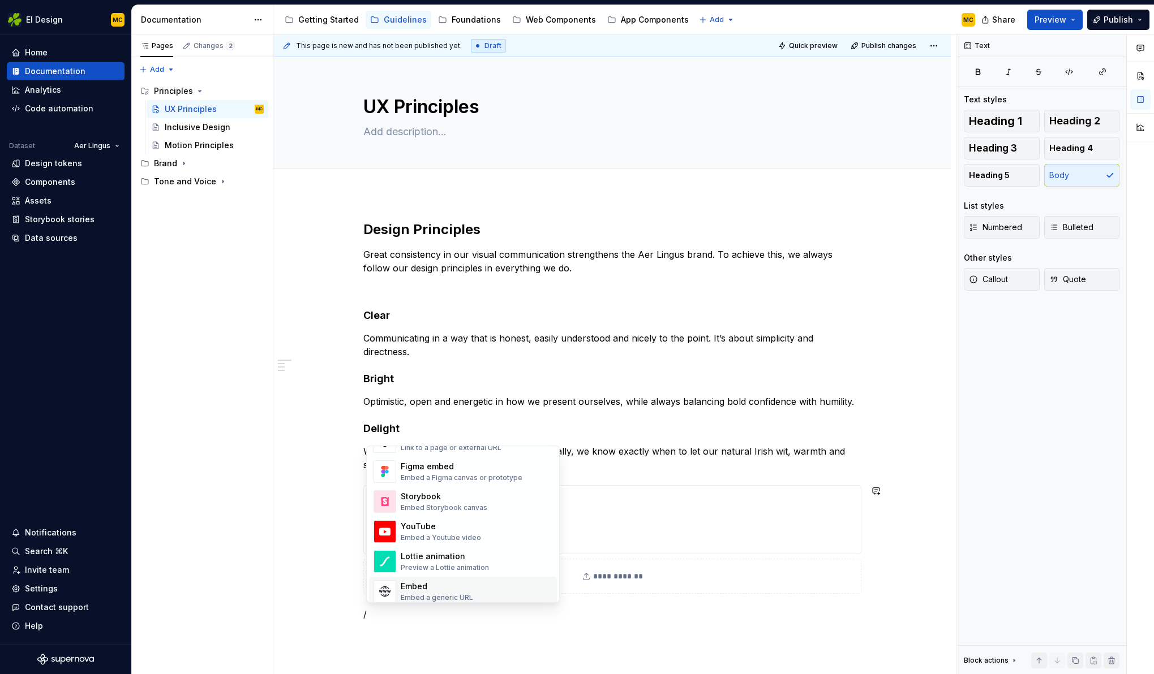
scroll to position [595, 0]
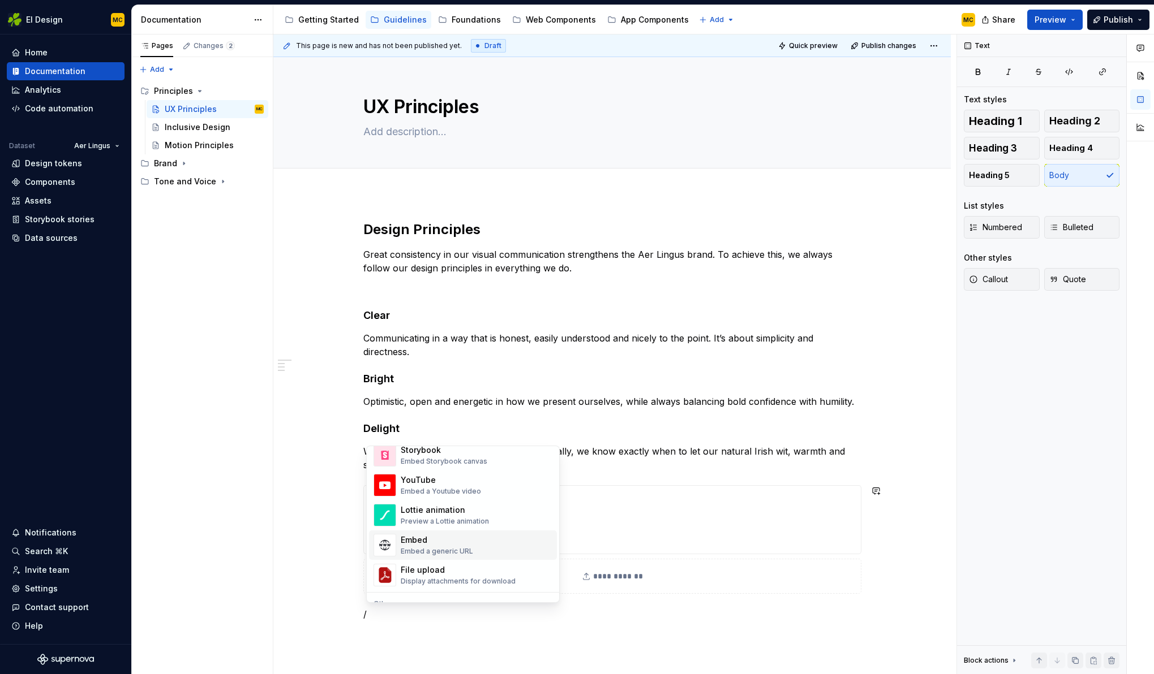
click at [457, 552] on div "Embed a generic URL" at bounding box center [437, 551] width 72 height 9
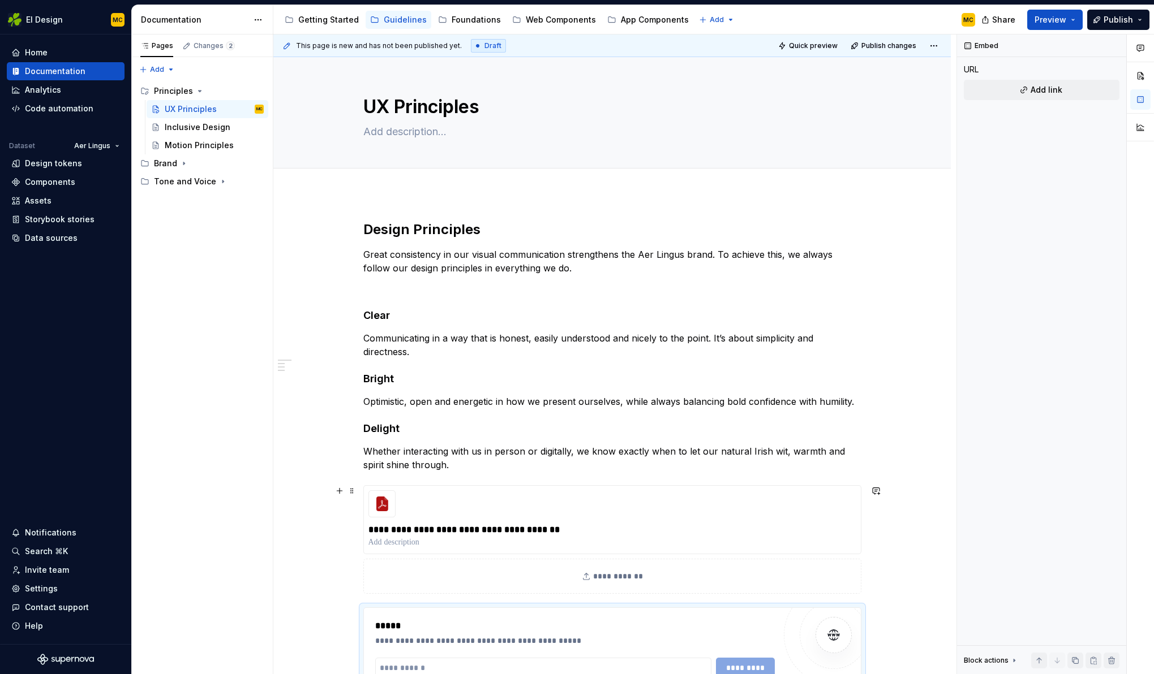
scroll to position [15, 0]
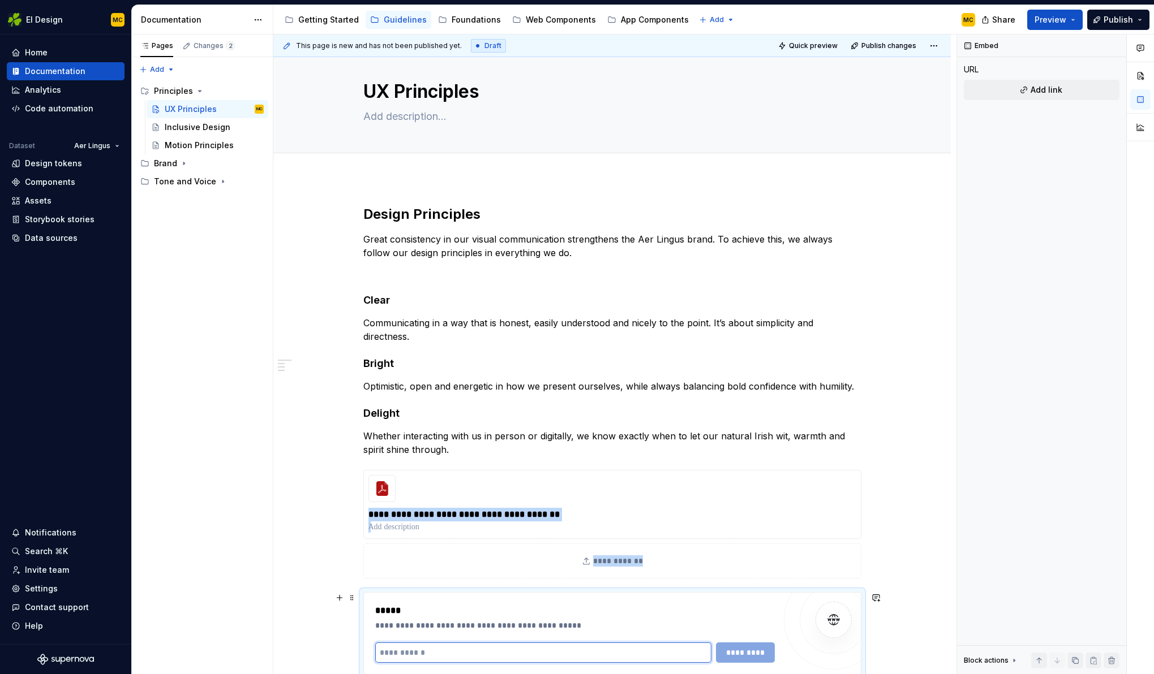
click at [474, 646] on input "text" at bounding box center [543, 653] width 337 height 20
type textarea "*"
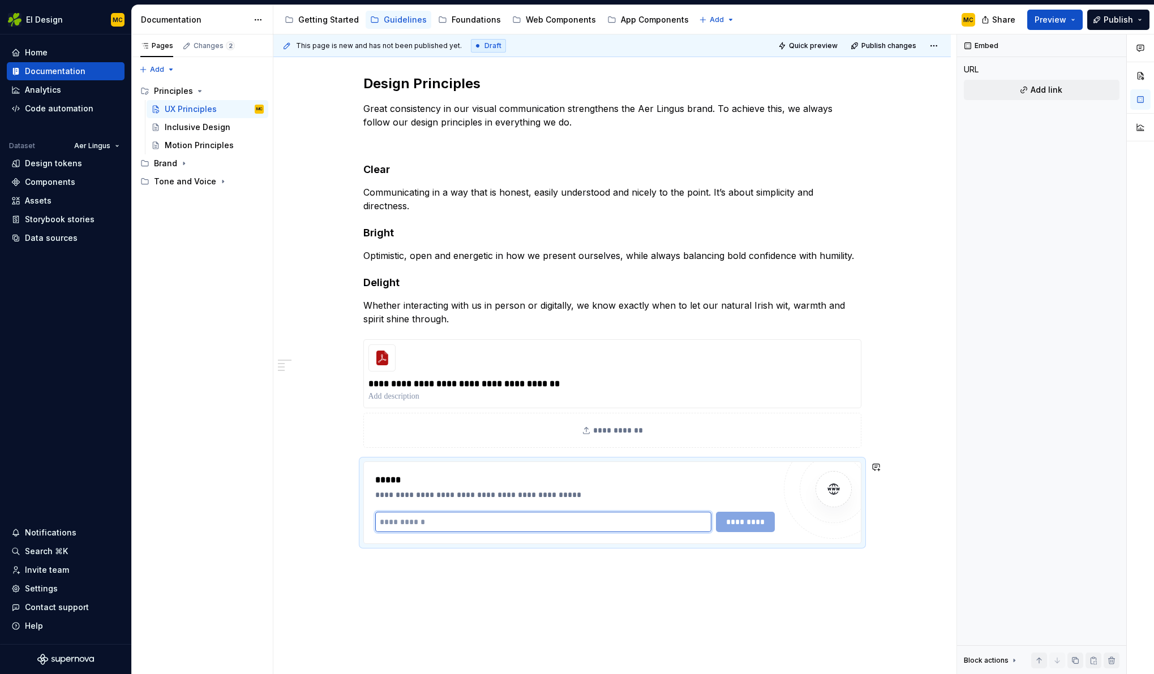
scroll to position [164, 0]
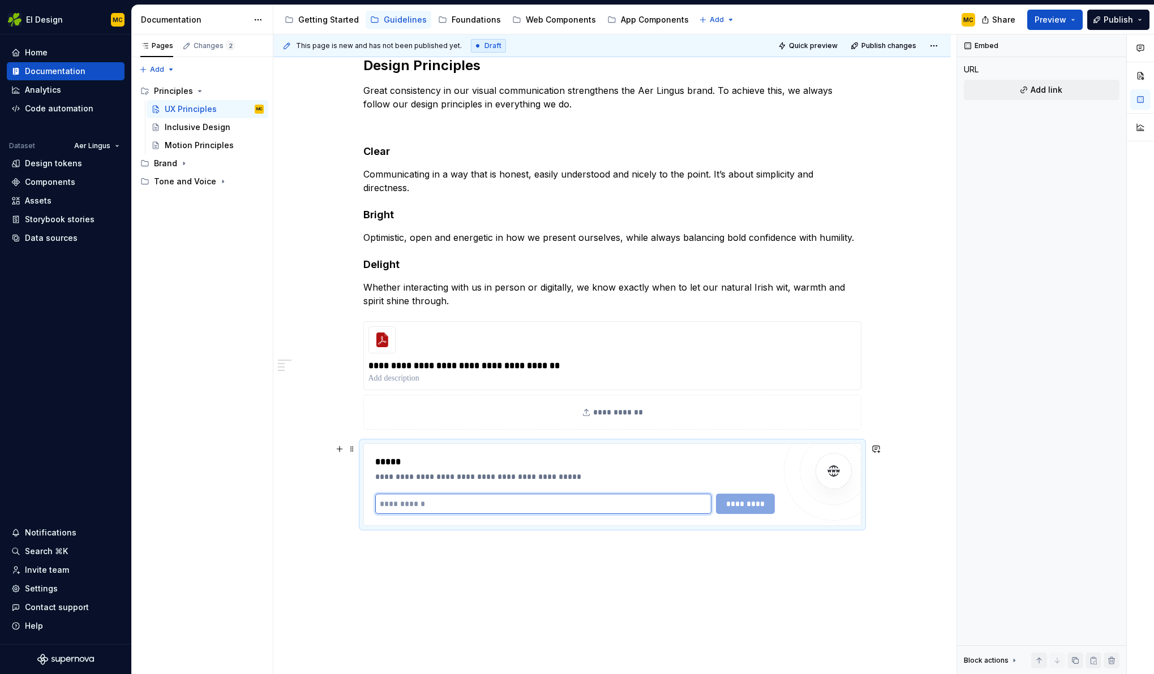
paste input "**********"
type input "**********"
click at [757, 506] on span "*********" at bounding box center [745, 503] width 44 height 11
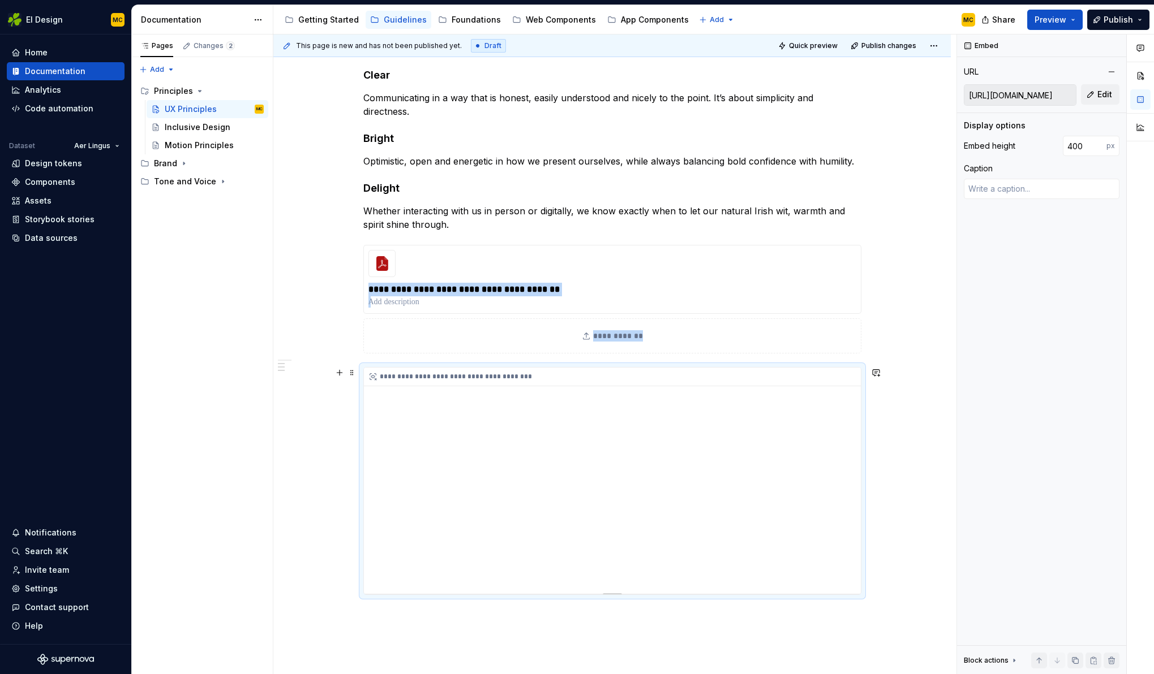
scroll to position [247, 0]
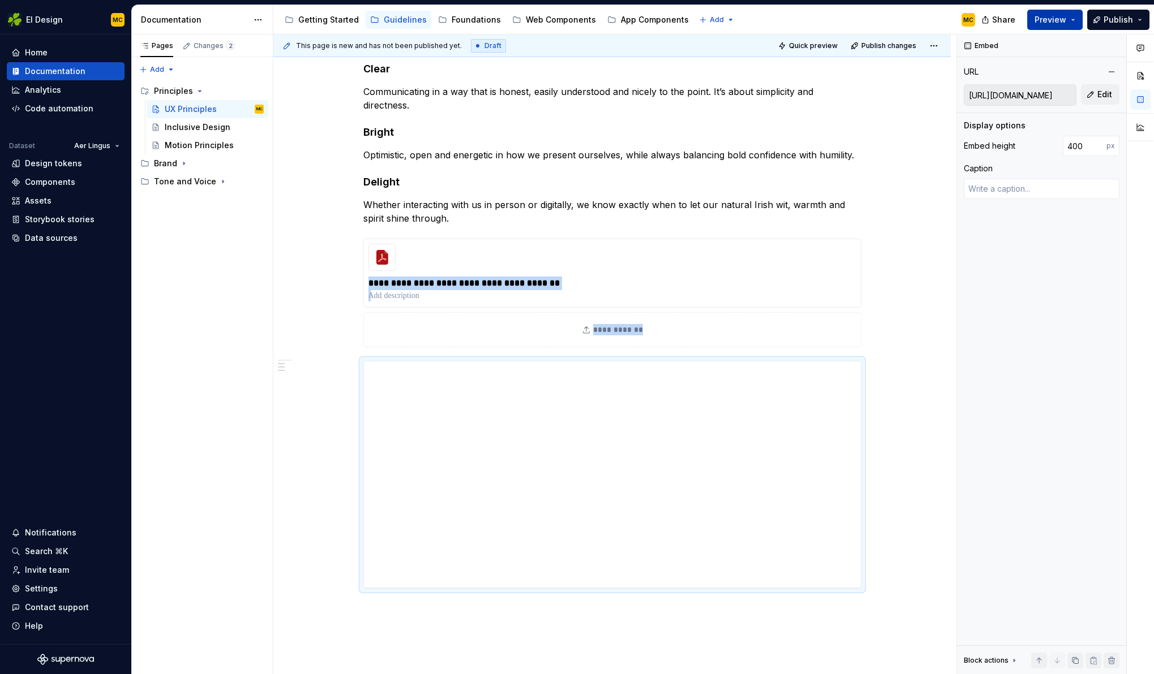
click at [1057, 23] on span "Preview" at bounding box center [1050, 19] width 32 height 11
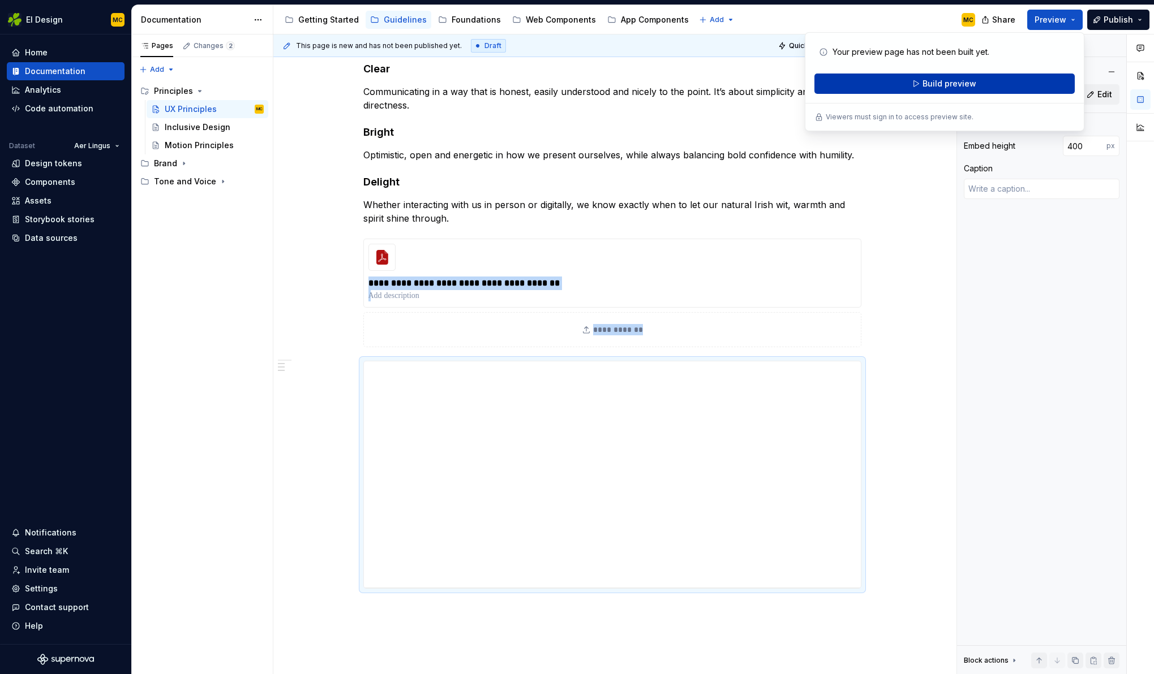
click at [1012, 81] on button "Build preview" at bounding box center [944, 84] width 260 height 20
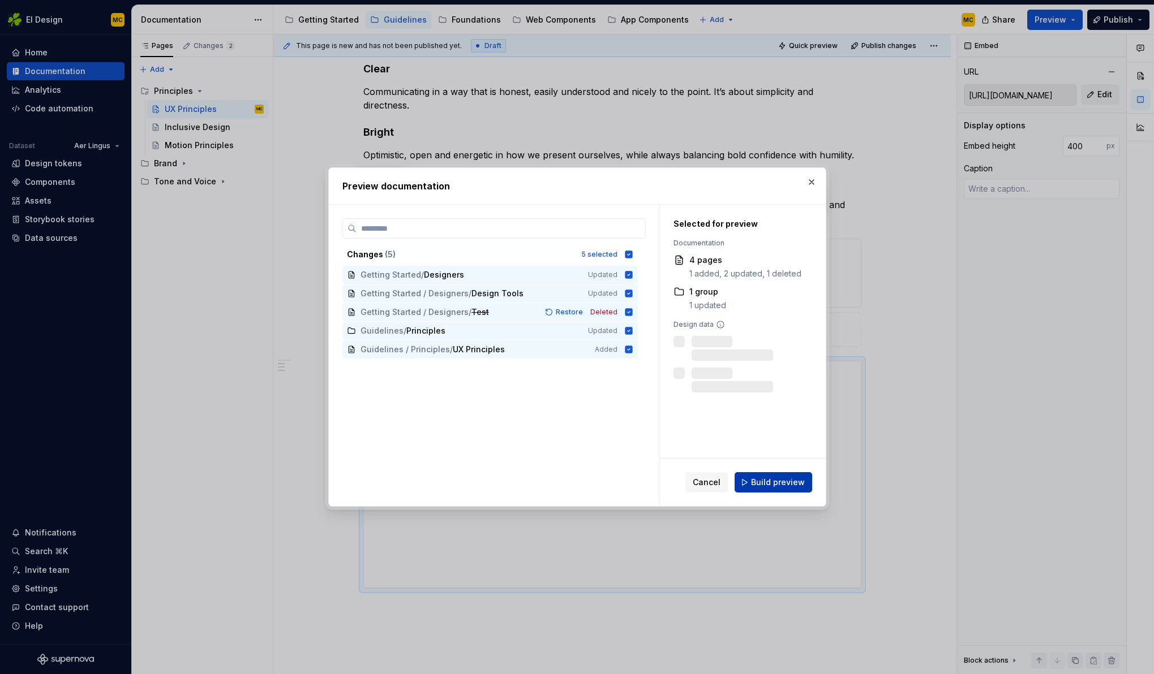
click at [769, 489] on button "Build preview" at bounding box center [773, 482] width 78 height 20
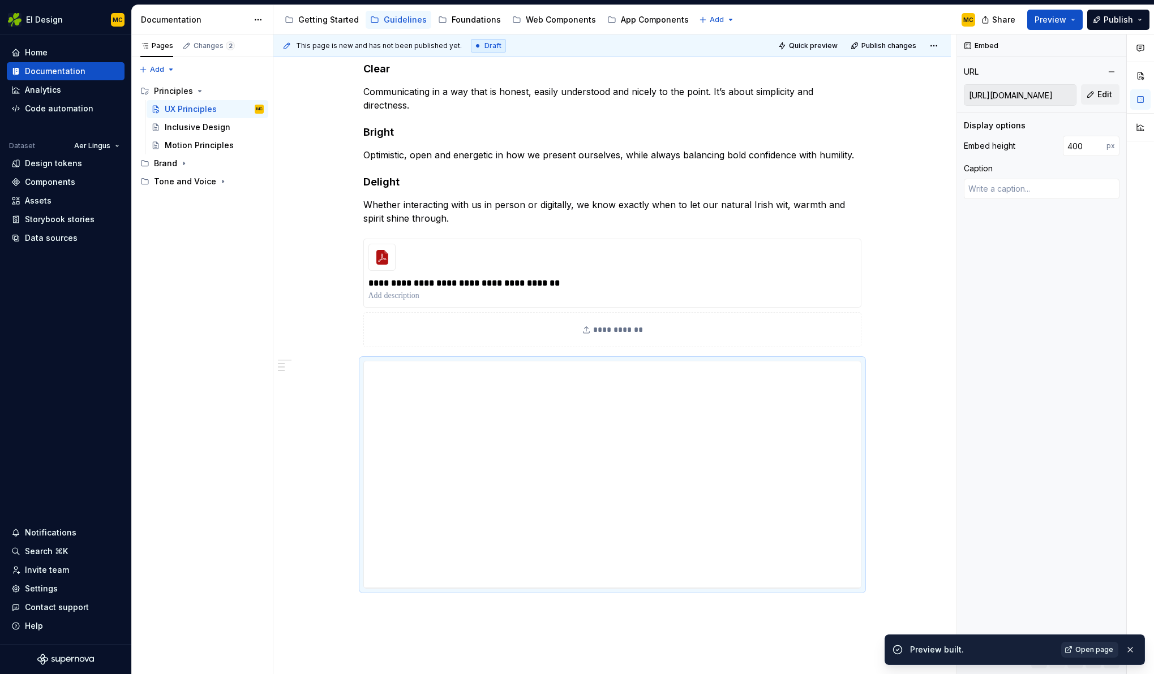
click at [1103, 650] on span "Open page" at bounding box center [1094, 650] width 38 height 9
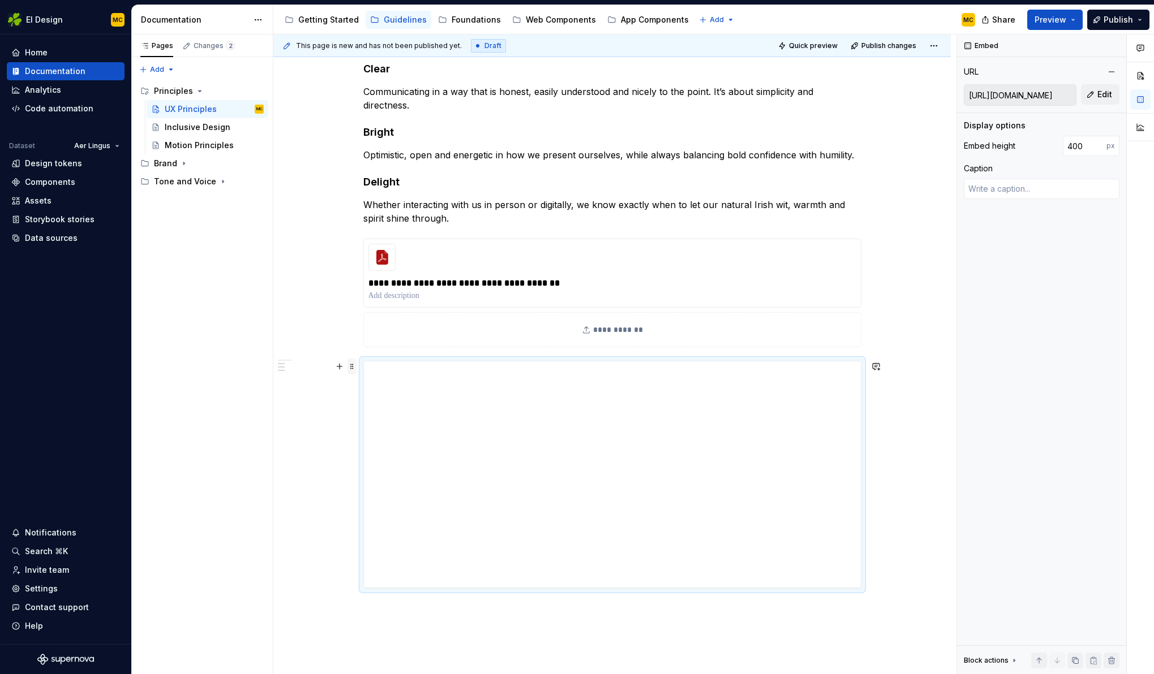
click at [352, 363] on span at bounding box center [351, 367] width 9 height 16
click at [383, 460] on div "Delete" at bounding box center [401, 467] width 96 height 18
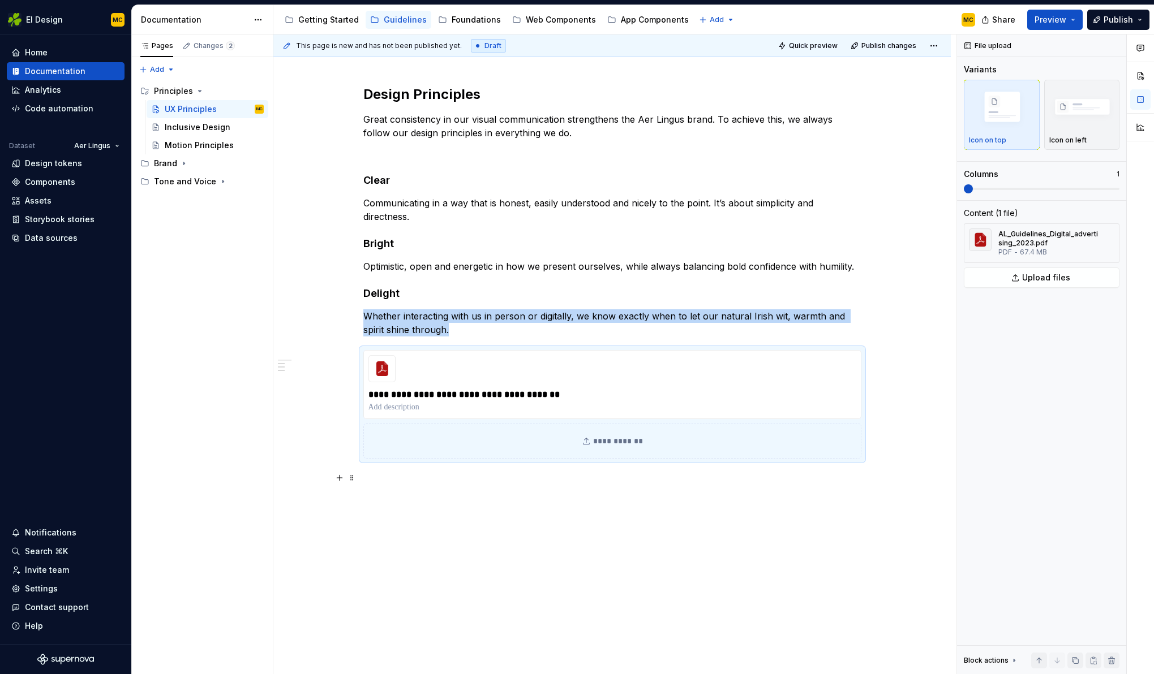
scroll to position [135, 0]
click at [355, 357] on span at bounding box center [351, 356] width 9 height 16
click at [437, 457] on div "Delete" at bounding box center [408, 455] width 74 height 11
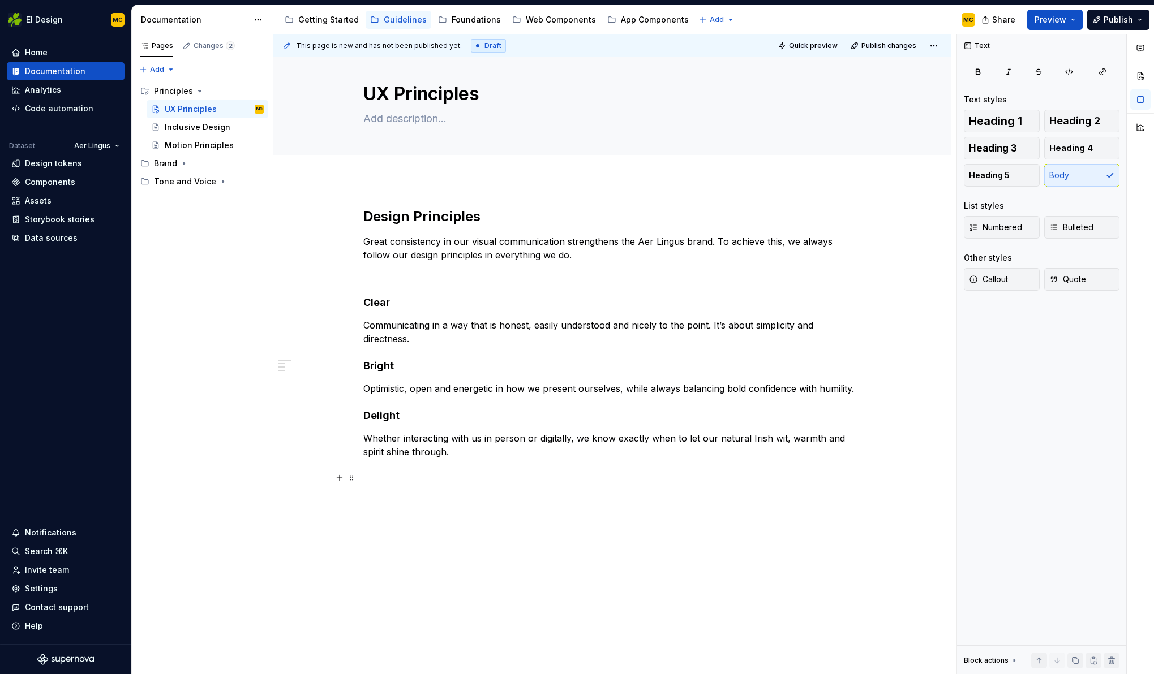
scroll to position [13, 0]
click at [549, 257] on p "Great consistency in our visual communication strengthens the Aer Lingus brand.…" at bounding box center [612, 248] width 498 height 27
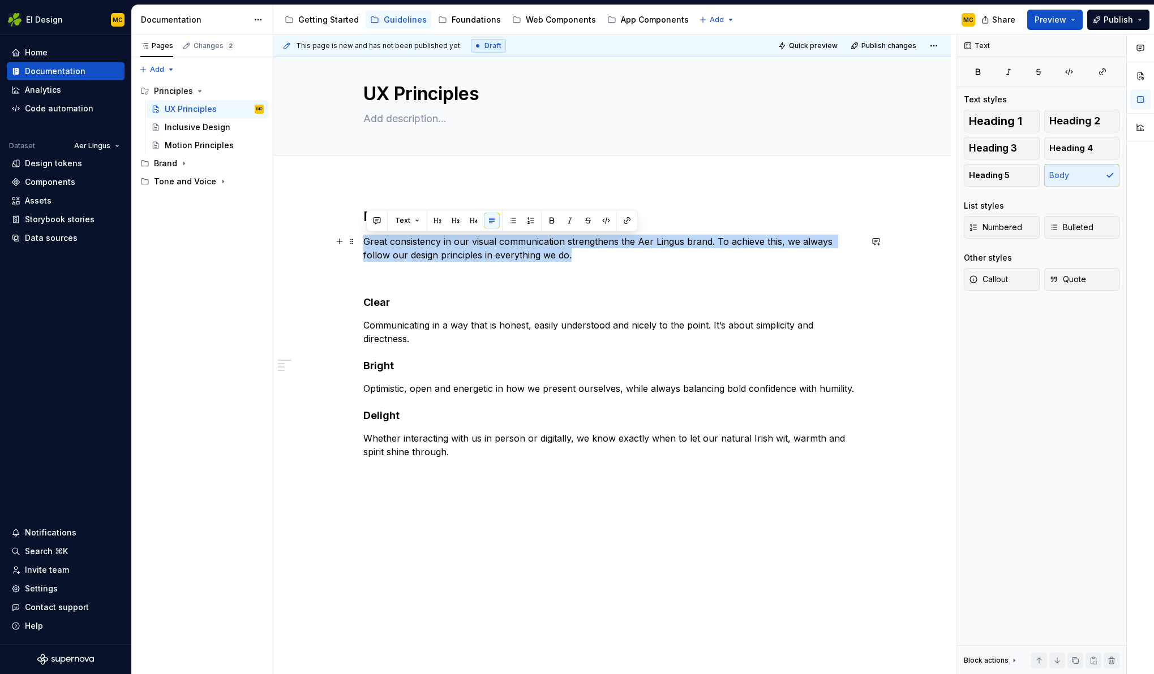
copy p "Great consistency in our visual communication strengthens the Aer Lingus brand.…"
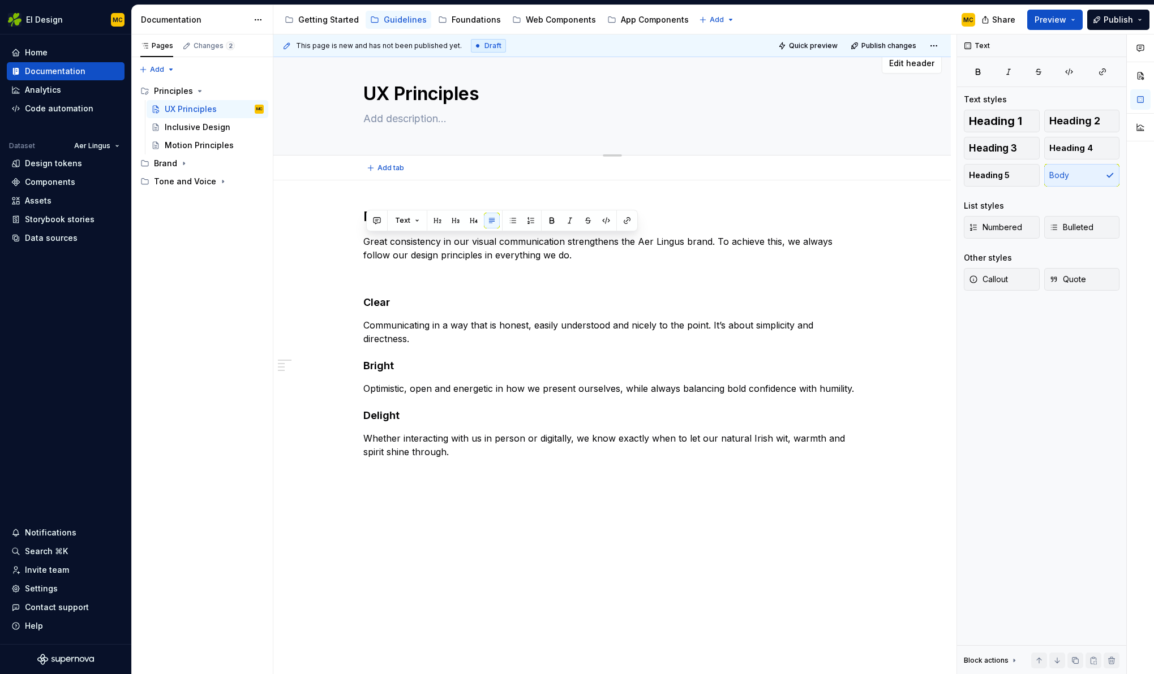
click at [405, 119] on textarea at bounding box center [610, 119] width 498 height 18
paste textarea "Great consistency in our visual communication strengthens the Aer Lingus brand.…"
type textarea "*"
type textarea "Great consistency in our visual communication strengthens the Aer Lingus brand.…"
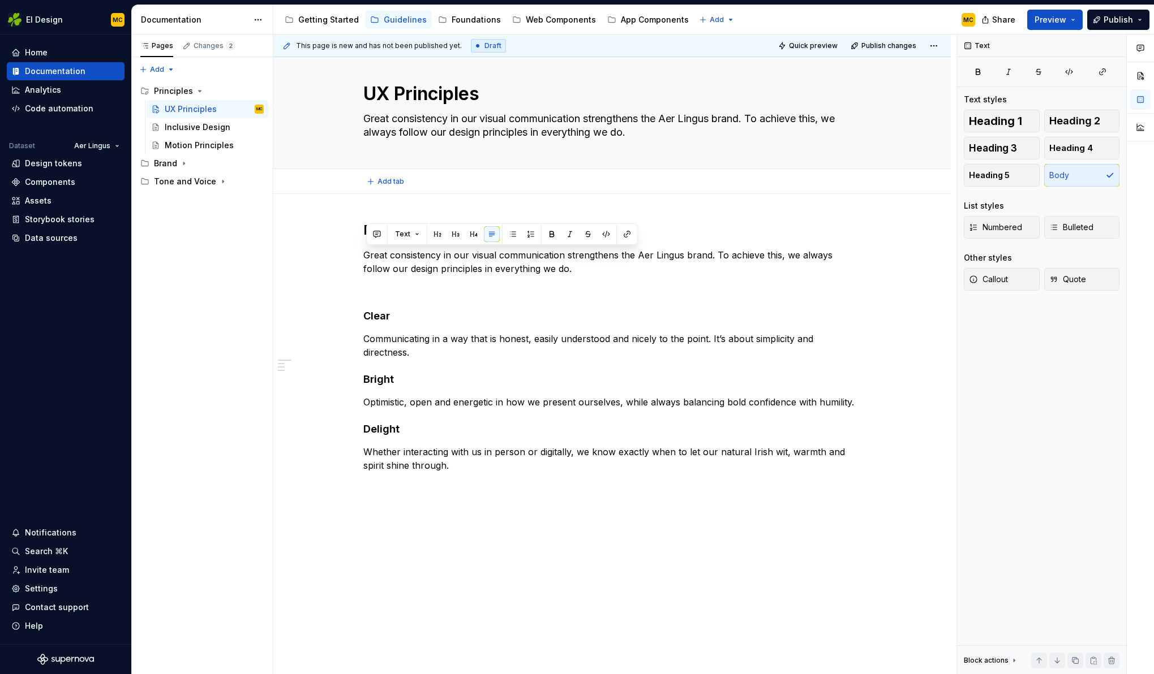
type textarea "*"
type textarea "Great consistency in our visual communication strengthens the Aer Lingus brand.…"
click at [621, 260] on p "Great consistency in our visual communication strengthens the Aer Lingus brand.…" at bounding box center [612, 261] width 498 height 27
click at [355, 259] on span at bounding box center [351, 255] width 9 height 16
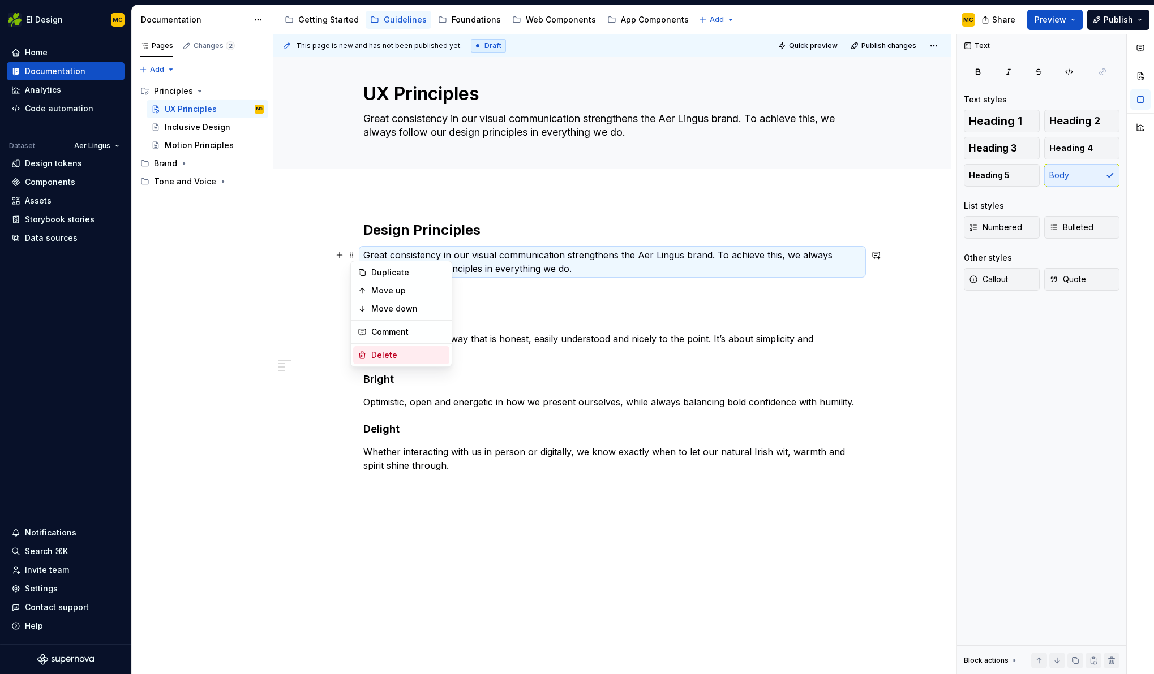
click at [374, 352] on div "Delete" at bounding box center [408, 355] width 74 height 11
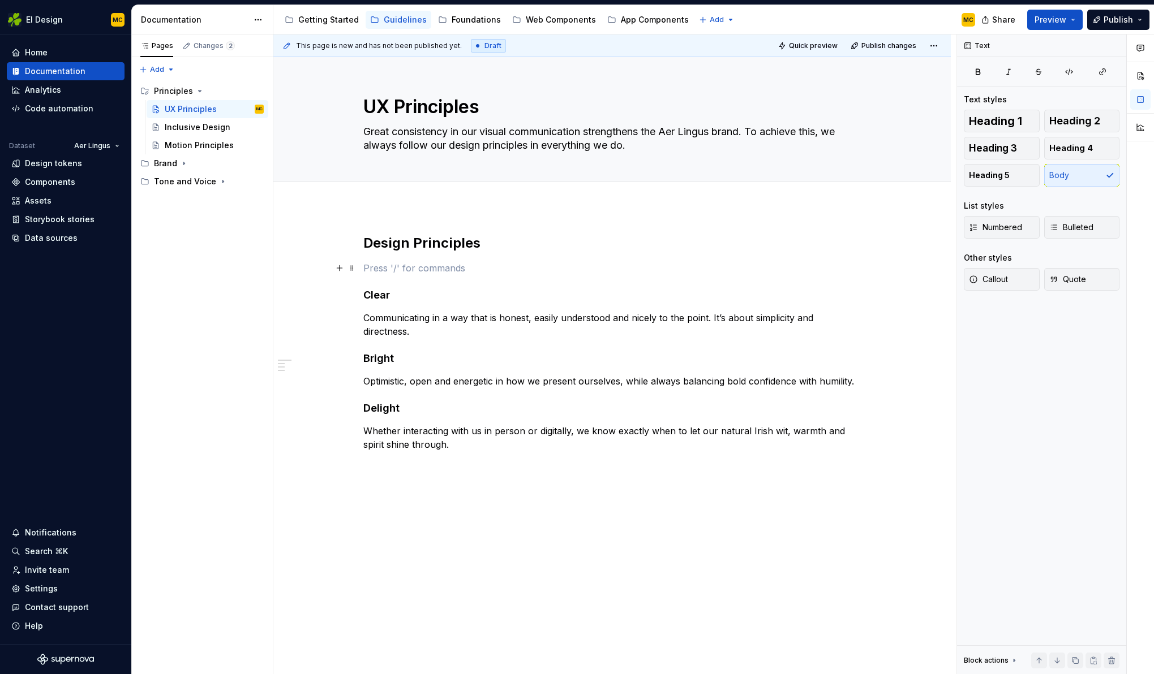
scroll to position [0, 0]
click at [238, 109] on button "Page tree" at bounding box center [240, 109] width 16 height 16
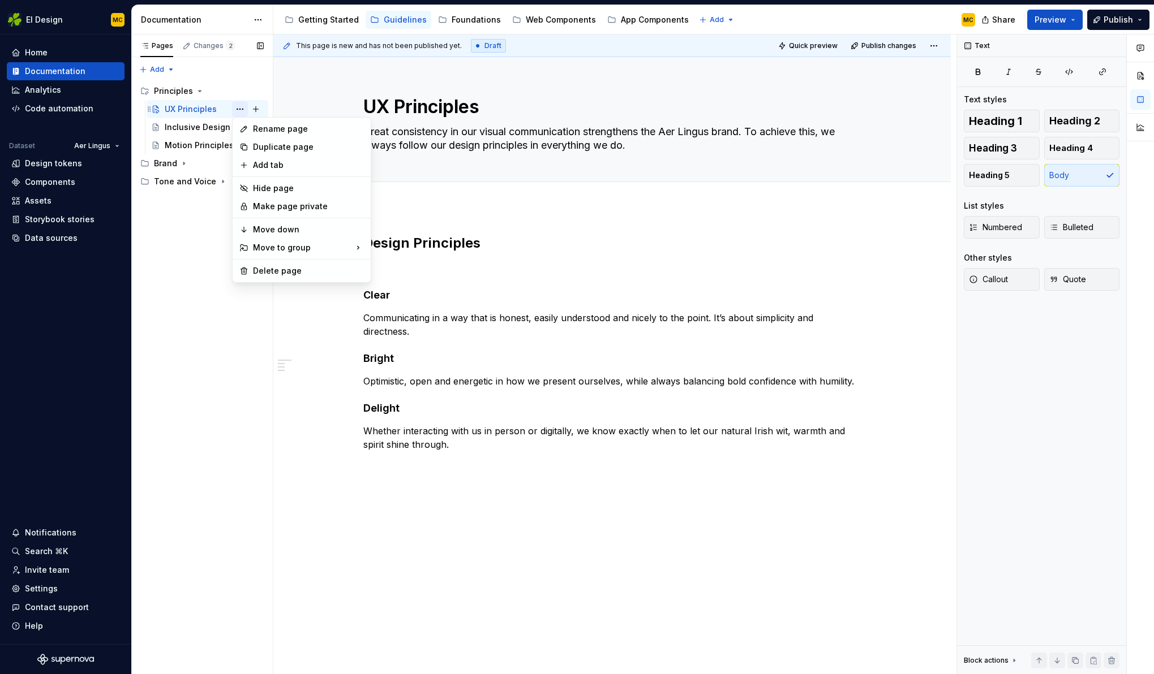
type textarea "*"
click at [271, 129] on div "Rename page" at bounding box center [308, 128] width 111 height 11
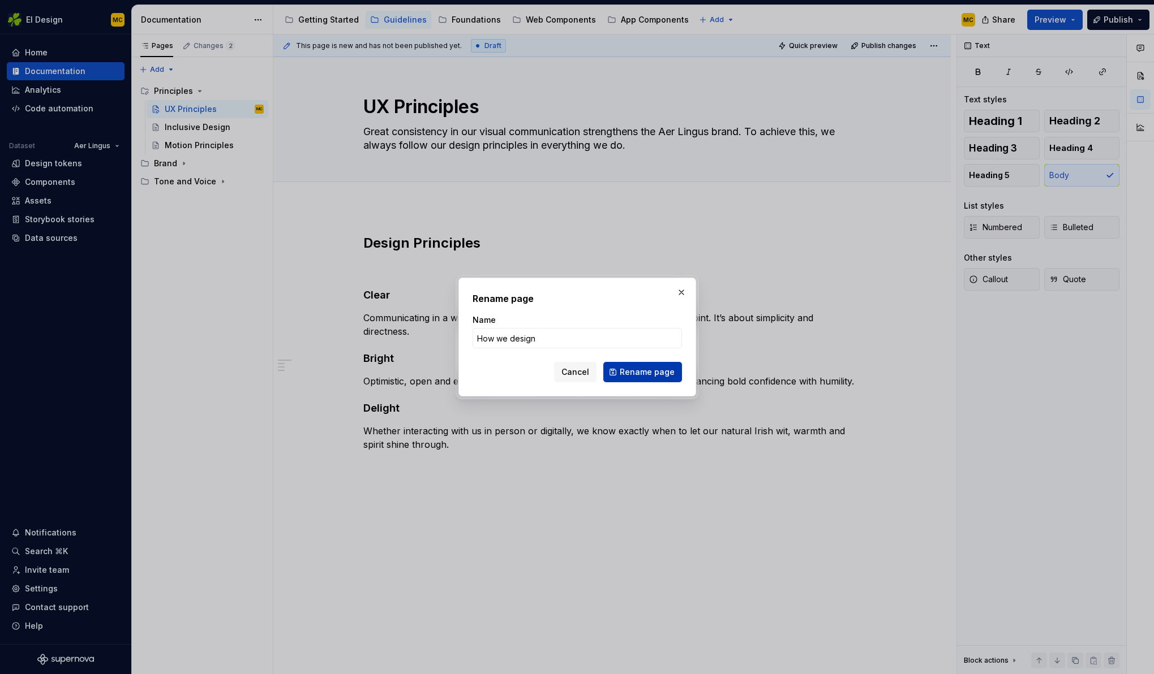
type input "How we design"
click at [638, 377] on span "Rename page" at bounding box center [646, 372] width 55 height 11
type textarea "*"
type textarea "How we design"
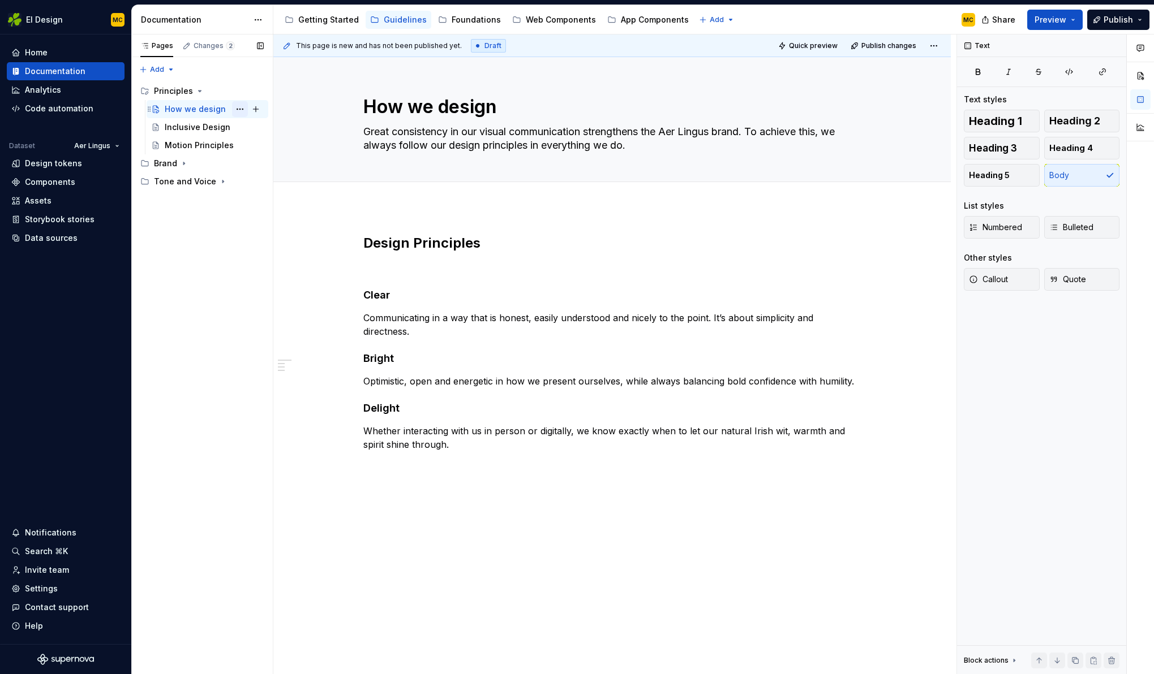
click at [237, 107] on button "Page tree" at bounding box center [240, 109] width 16 height 16
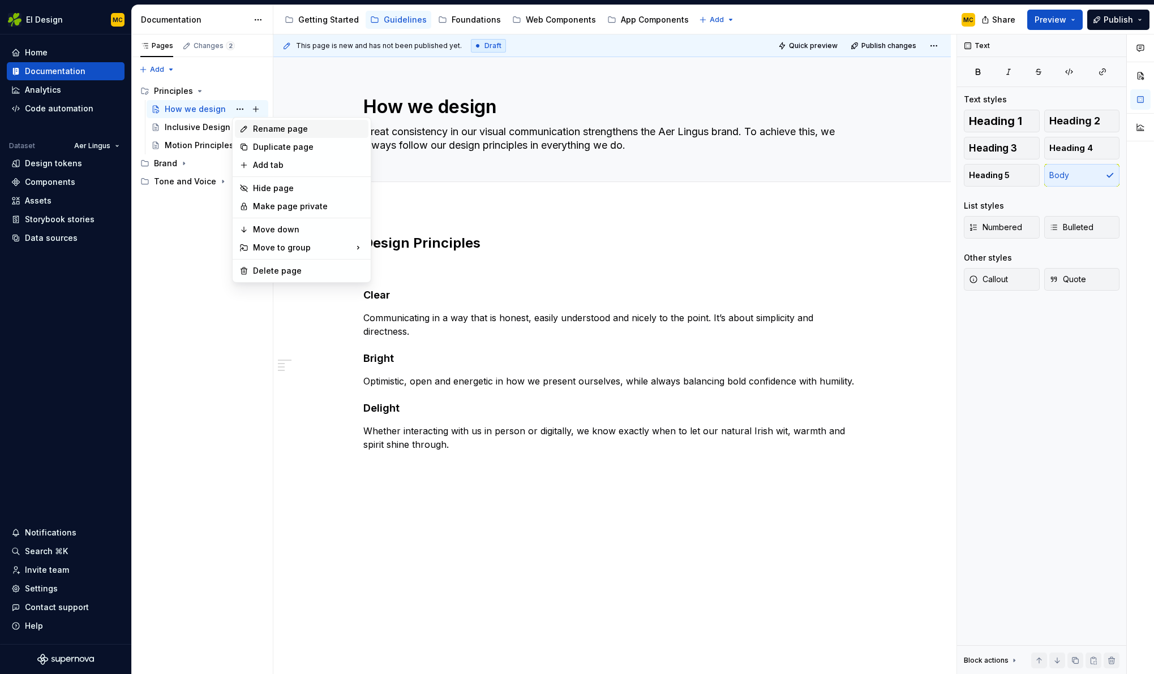
click at [256, 124] on div "Rename page" at bounding box center [308, 128] width 111 height 11
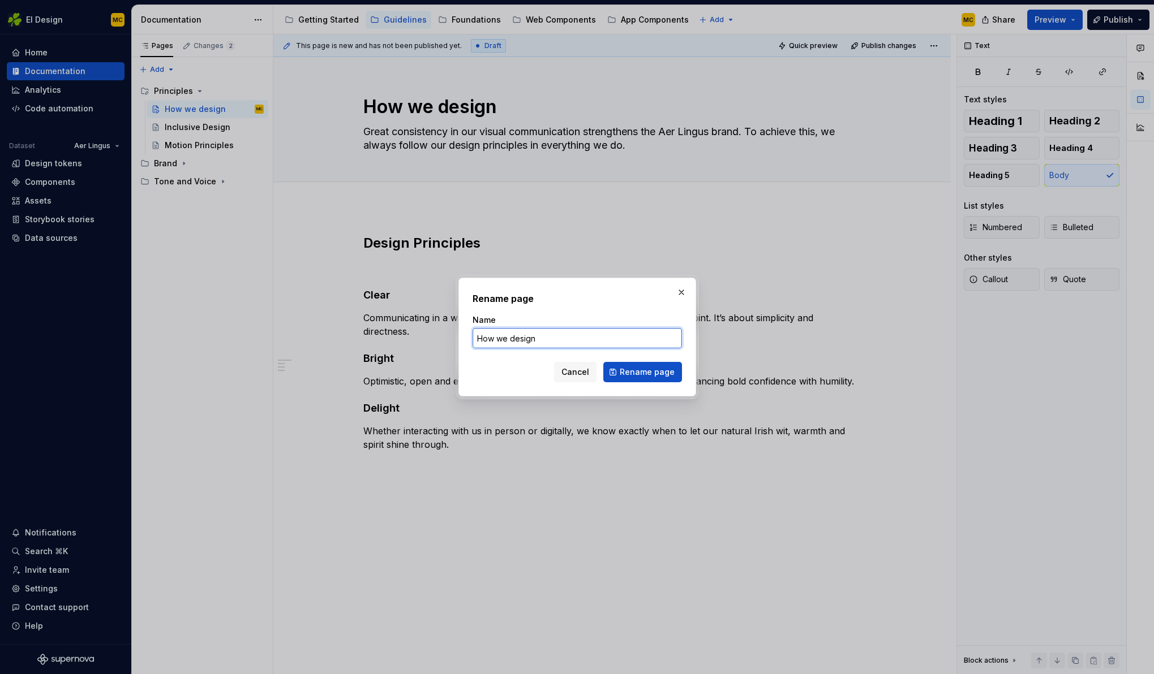
type textarea "*"
type input "Core Principles"
click at [661, 376] on span "Rename page" at bounding box center [646, 372] width 55 height 11
type textarea "*"
type textarea "Core Principles"
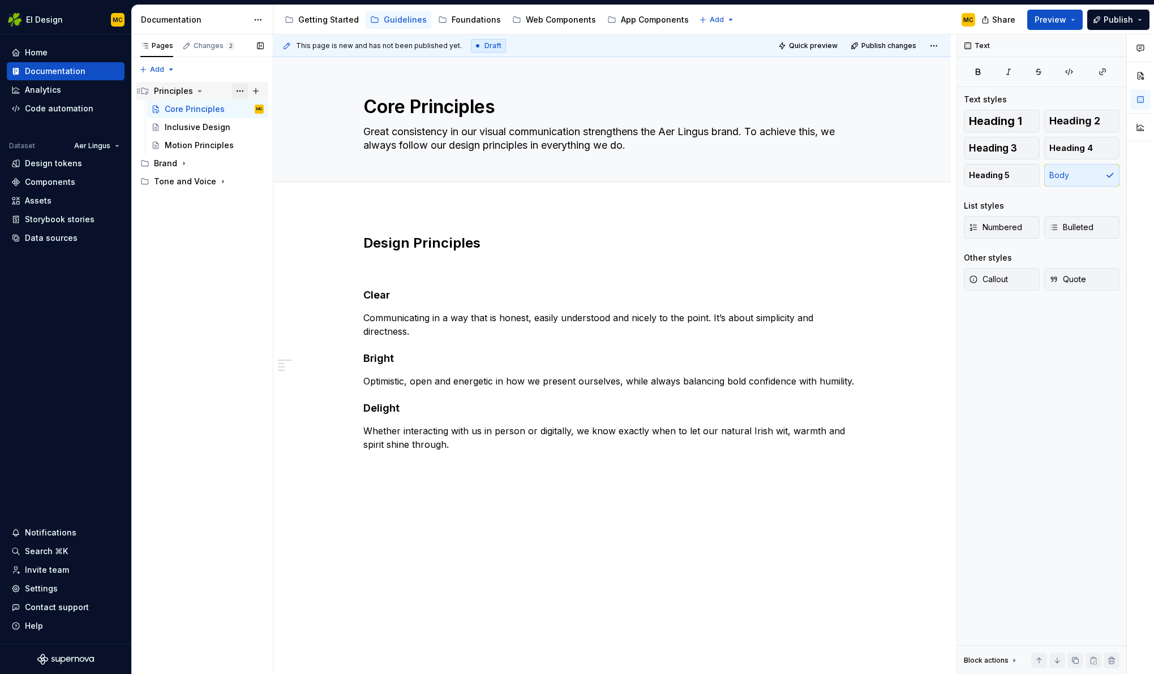
click at [234, 93] on button "Page tree" at bounding box center [240, 91] width 16 height 16
type textarea "*"
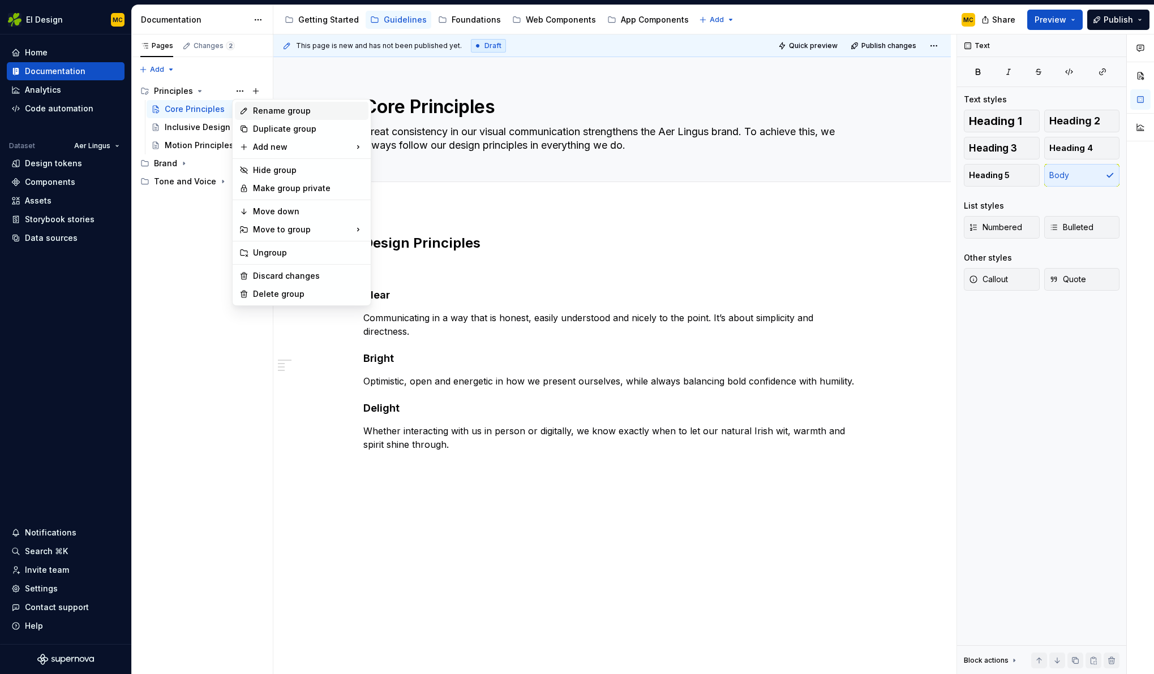
click at [262, 109] on div "Rename group" at bounding box center [308, 110] width 111 height 11
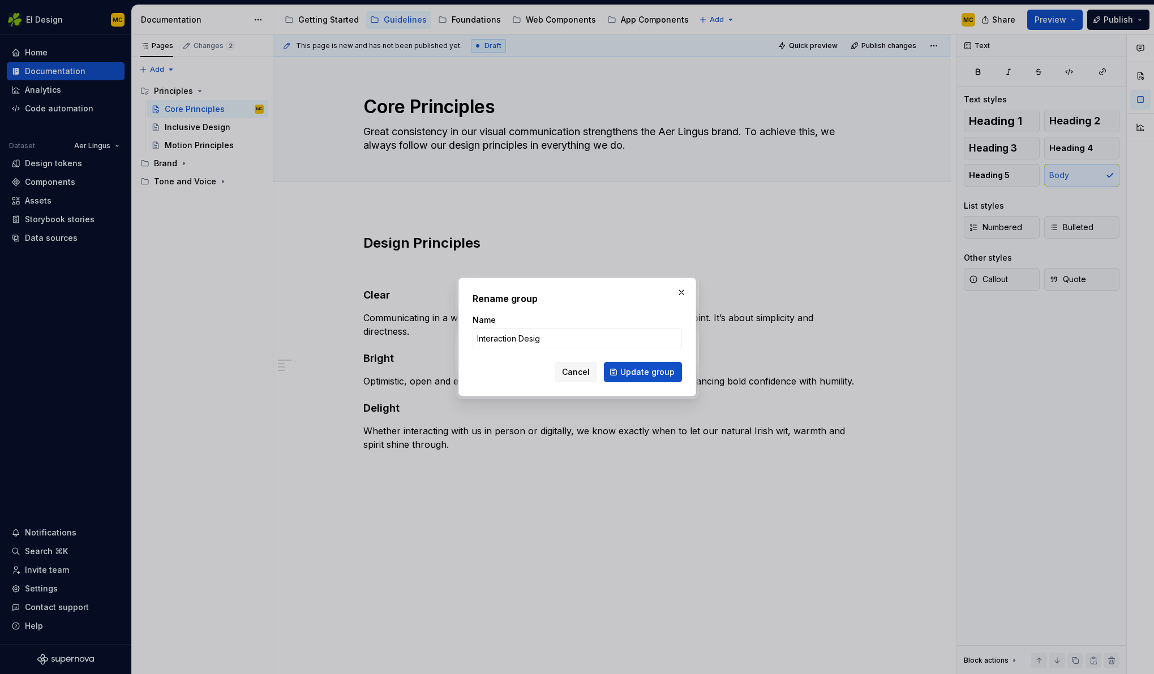
type input "Interaction Design"
click button "Update group" at bounding box center [643, 372] width 78 height 20
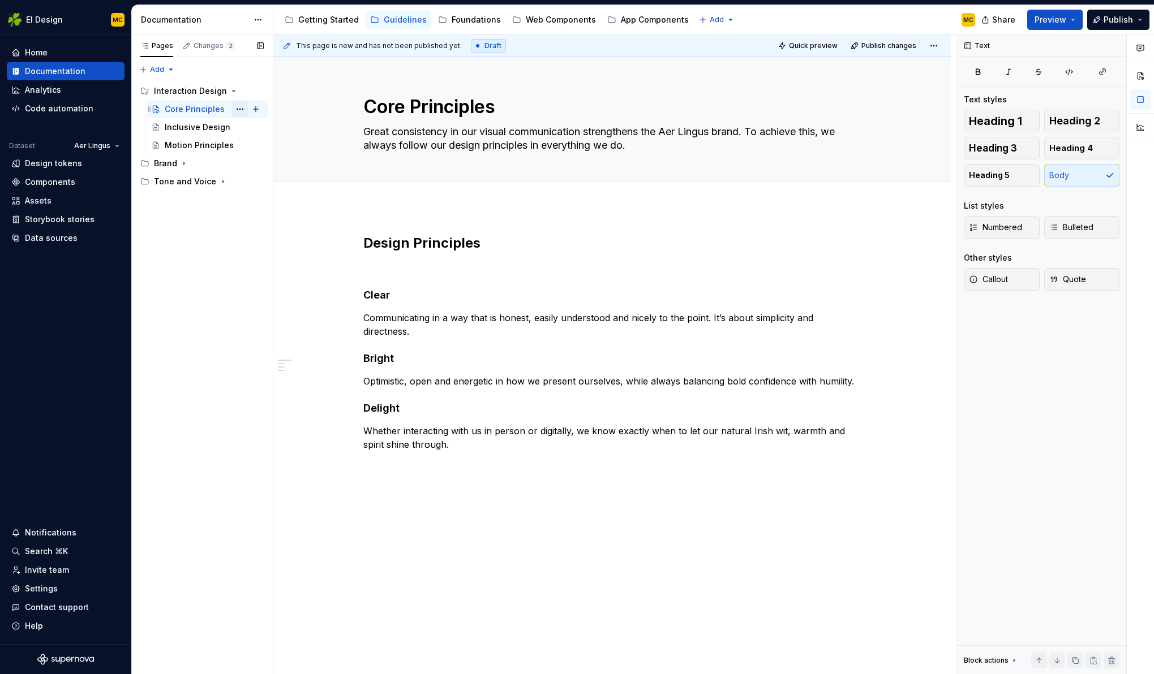
click at [238, 108] on button "Page tree" at bounding box center [240, 109] width 16 height 16
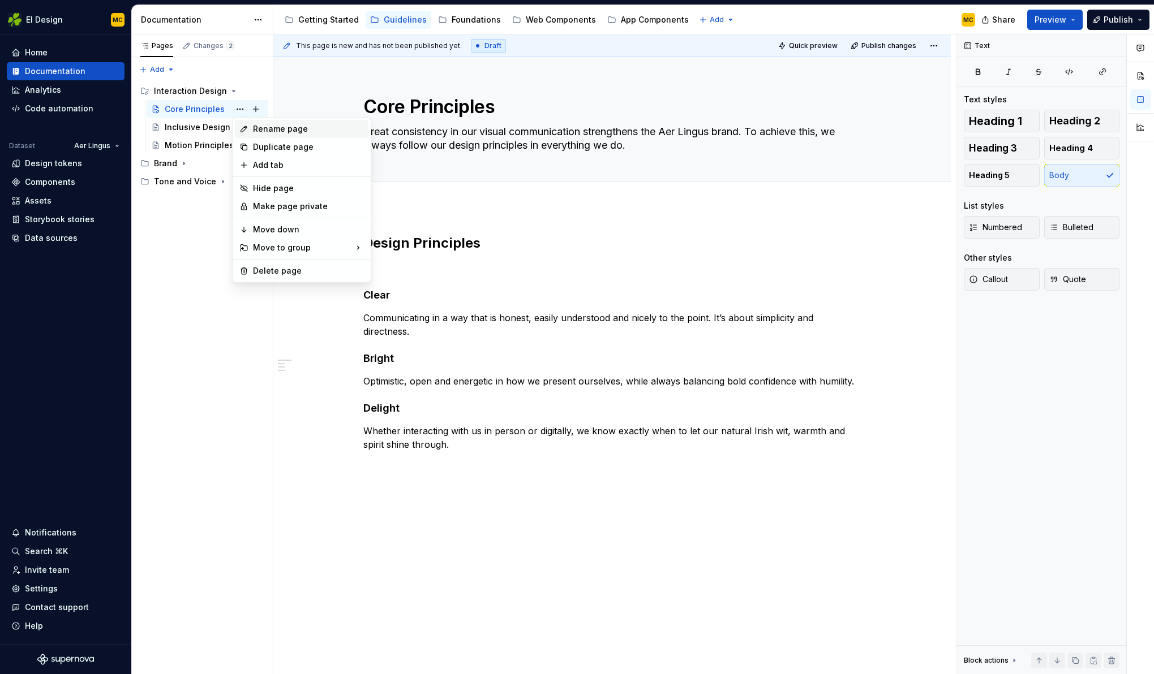
click at [268, 128] on div "Rename page" at bounding box center [308, 128] width 111 height 11
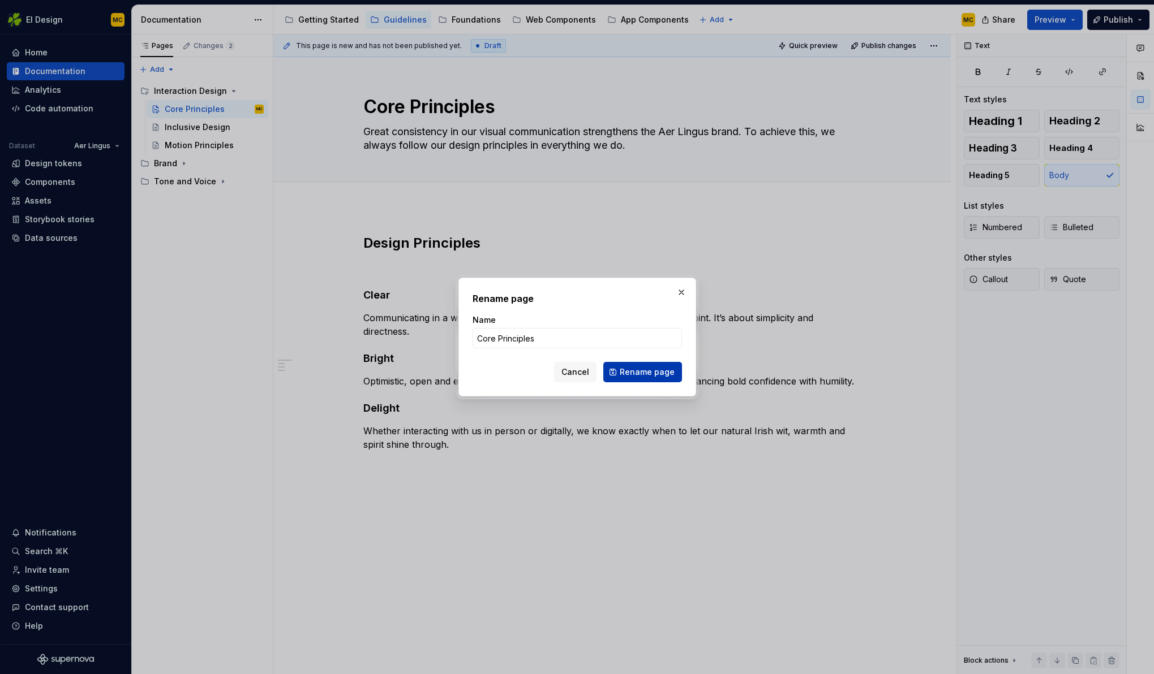
click at [653, 369] on span "Rename page" at bounding box center [646, 372] width 55 height 11
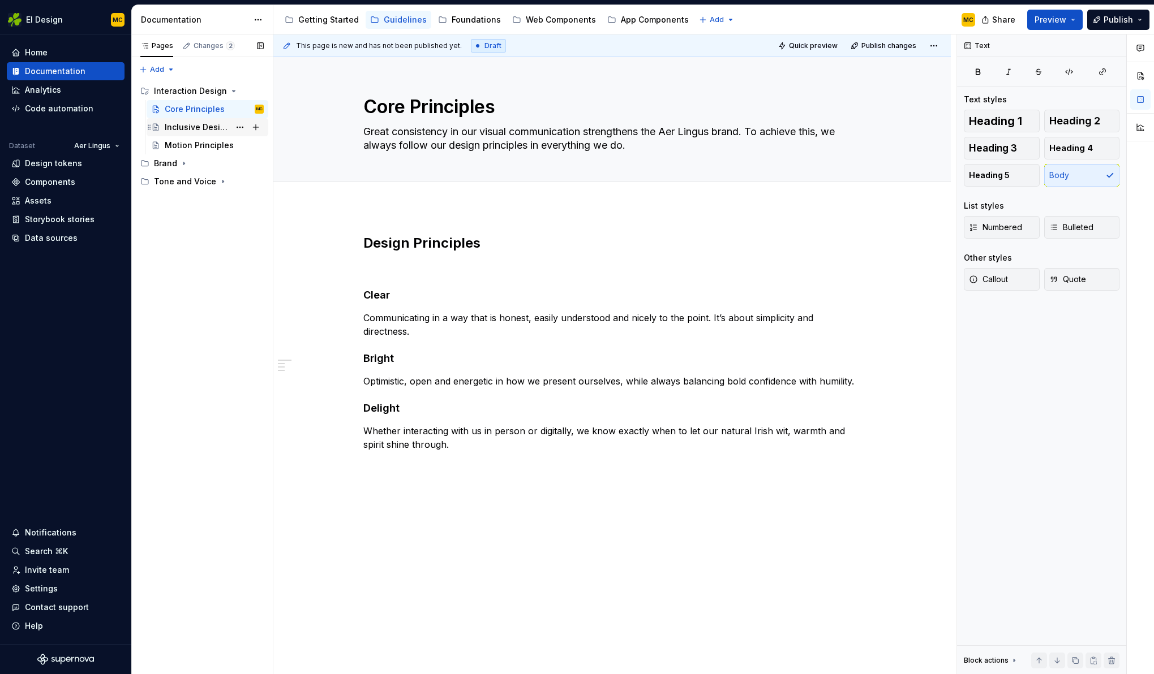
click at [183, 126] on div "Inclusive Design" at bounding box center [197, 127] width 65 height 11
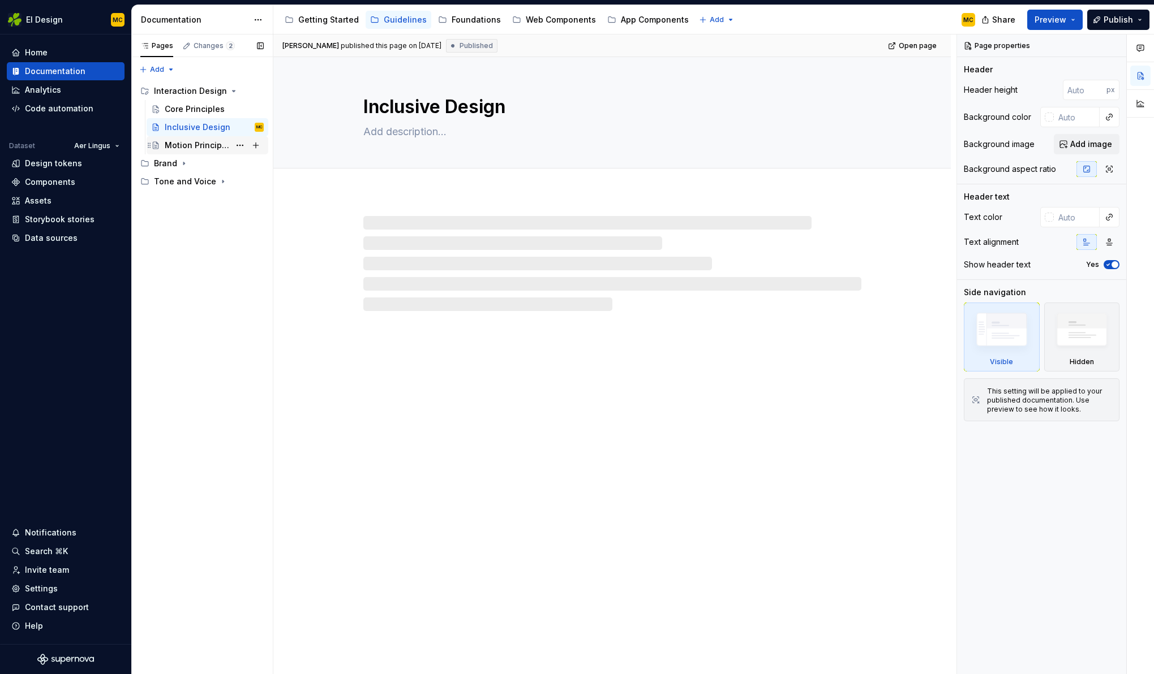
click at [186, 144] on div "Motion Principles" at bounding box center [197, 145] width 65 height 11
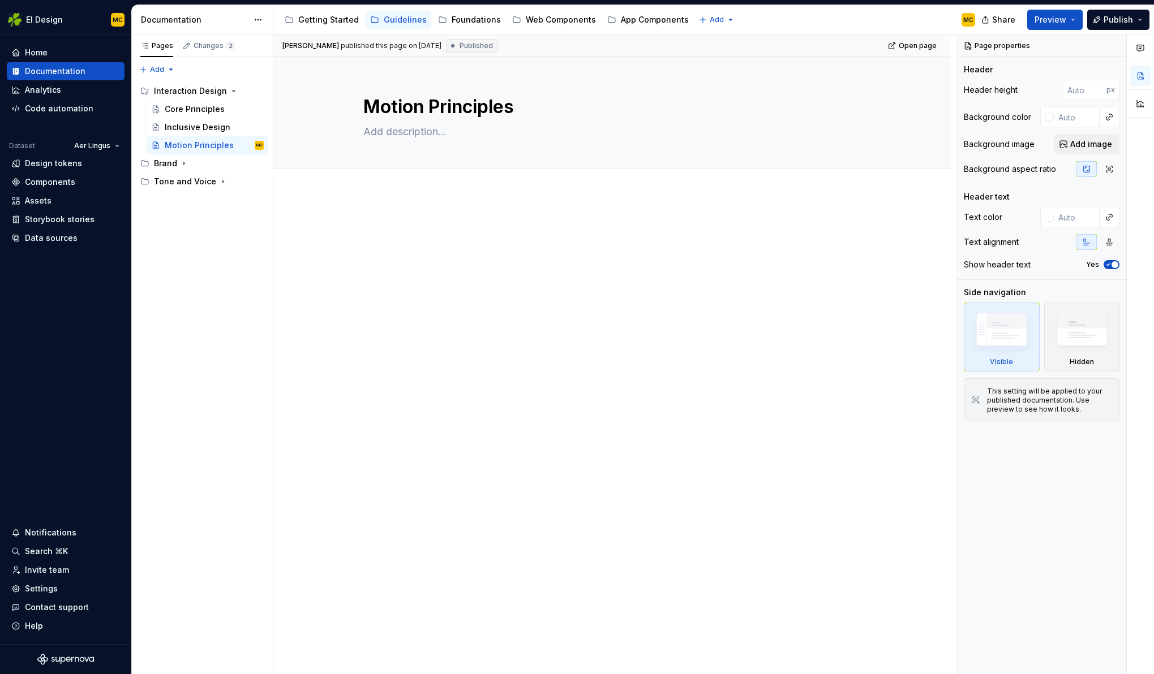
type textarea "*"
